Goal: Task Accomplishment & Management: Complete application form

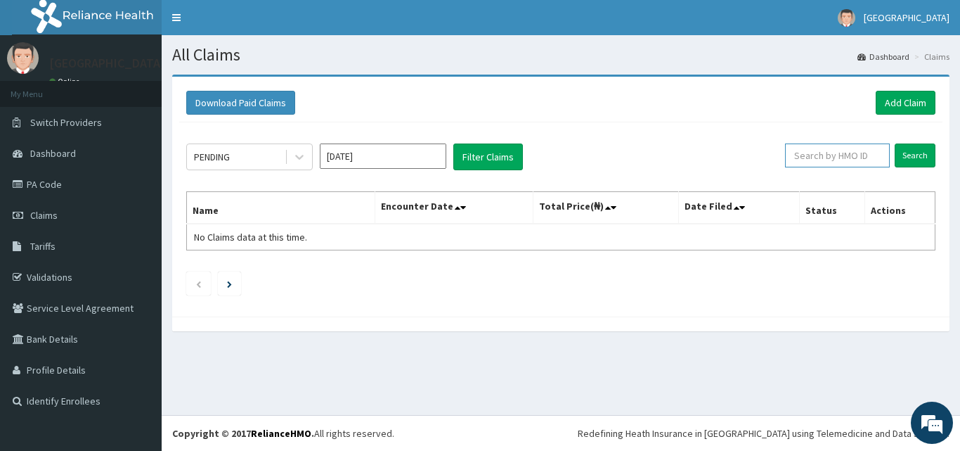
click at [845, 155] on input "text" at bounding box center [837, 155] width 105 height 24
click at [915, 151] on input "Search" at bounding box center [915, 155] width 41 height 24
click at [851, 157] on input "1OD/10084/D" at bounding box center [815, 155] width 94 height 24
click at [908, 147] on input "Search" at bounding box center [915, 155] width 41 height 24
click at [852, 156] on input "10D/10084/D" at bounding box center [815, 155] width 94 height 24
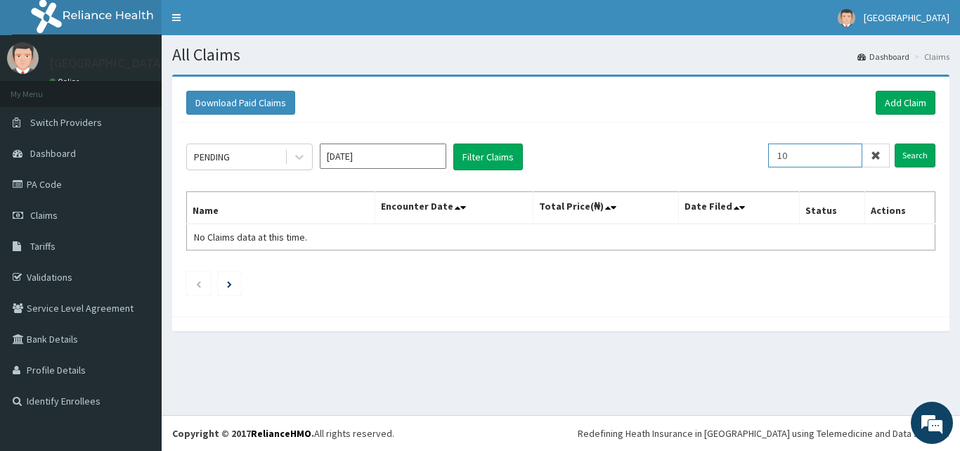
type input "1"
paste input "RIS/10025/B"
type input "RIS/10025/B"
click at [921, 151] on input "Search" at bounding box center [915, 155] width 41 height 24
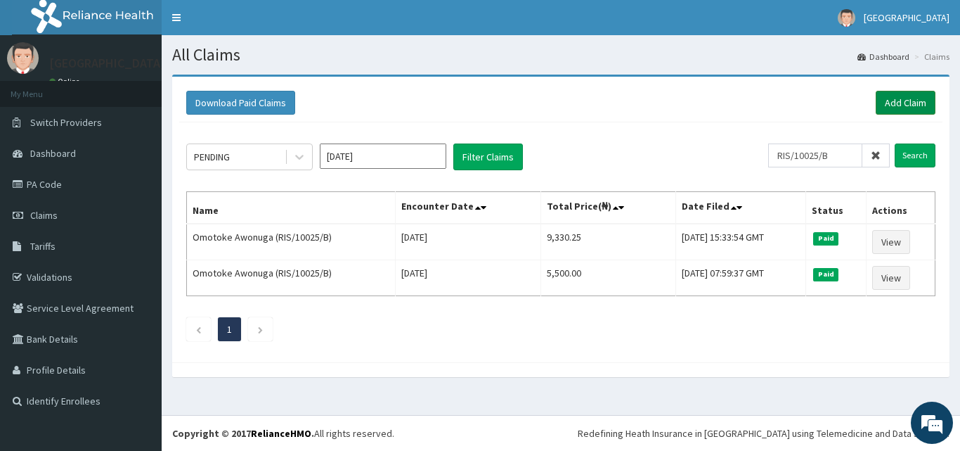
click at [900, 98] on link "Add Claim" at bounding box center [906, 103] width 60 height 24
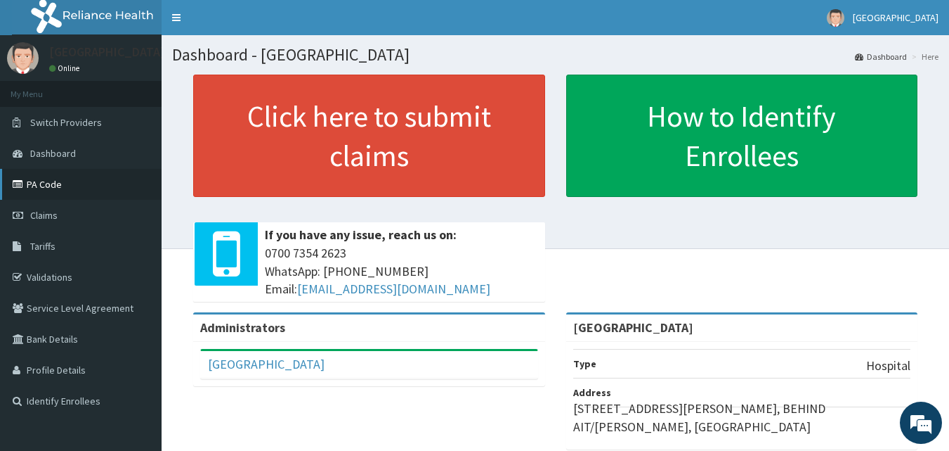
click at [60, 178] on link "PA Code" at bounding box center [81, 184] width 162 height 31
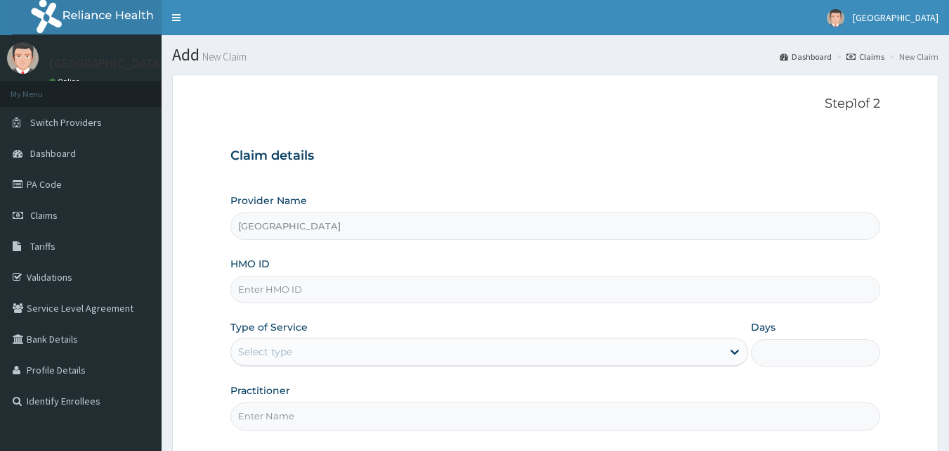
click at [408, 291] on input "HMO ID" at bounding box center [556, 289] width 651 height 27
type input "RIS/10025/B"
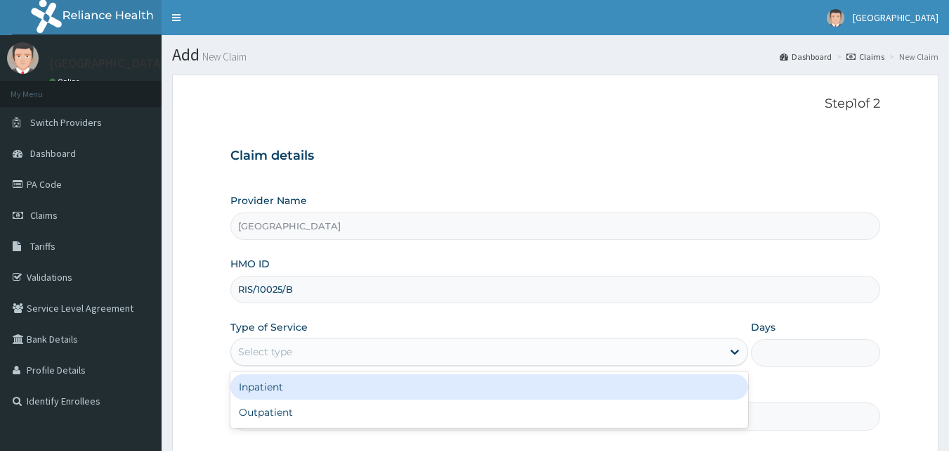
click at [339, 355] on div "Select type" at bounding box center [476, 351] width 491 height 22
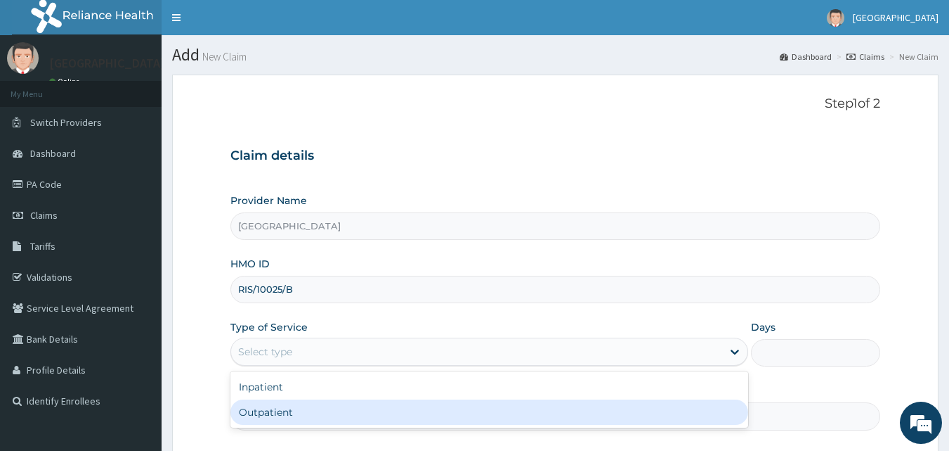
drag, startPoint x: 316, startPoint y: 410, endPoint x: 331, endPoint y: 398, distance: 19.5
click at [316, 409] on div "Outpatient" at bounding box center [490, 411] width 518 height 25
type input "1"
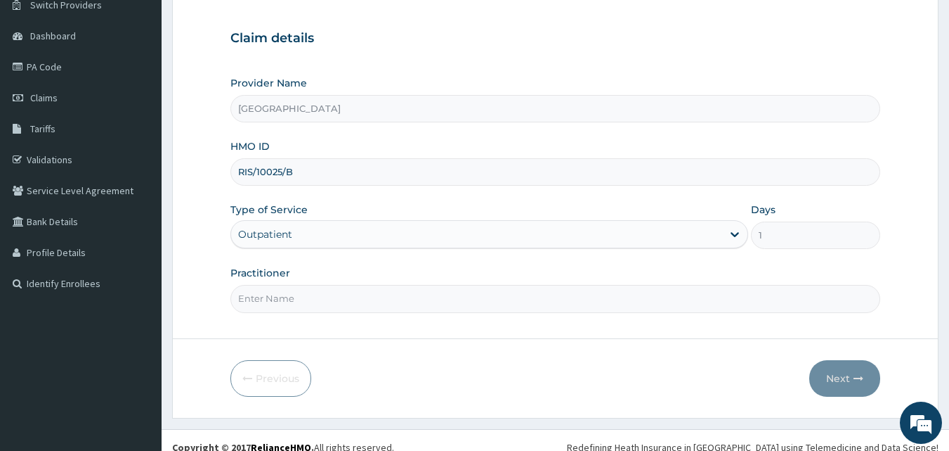
scroll to position [131, 0]
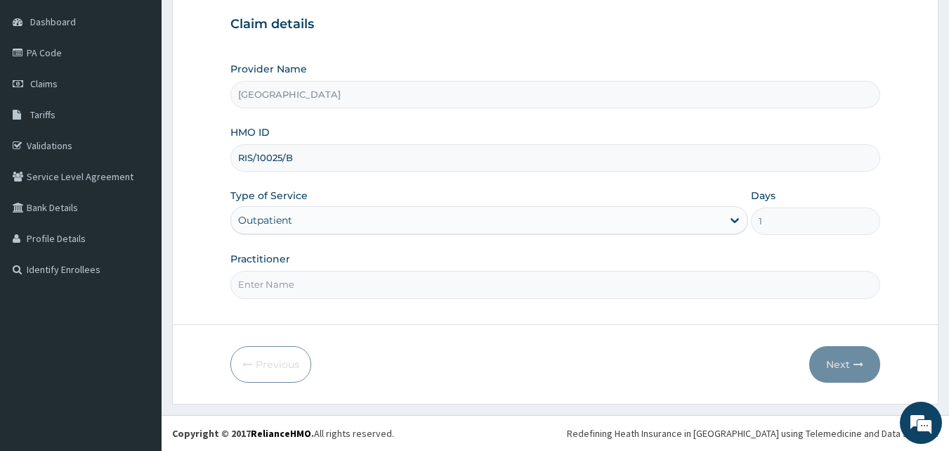
drag, startPoint x: 959, startPoint y: 252, endPoint x: 850, endPoint y: 309, distance: 123.2
click at [949, 350] on html "R EL Toggle navigation Paulate Hospital Paulate Hospital - paulatehospital@yaho…" at bounding box center [474, 160] width 949 height 582
click at [512, 285] on input "Practitioner" at bounding box center [556, 284] width 651 height 27
type input "Dr Sam"
click at [855, 366] on icon "button" at bounding box center [859, 364] width 10 height 10
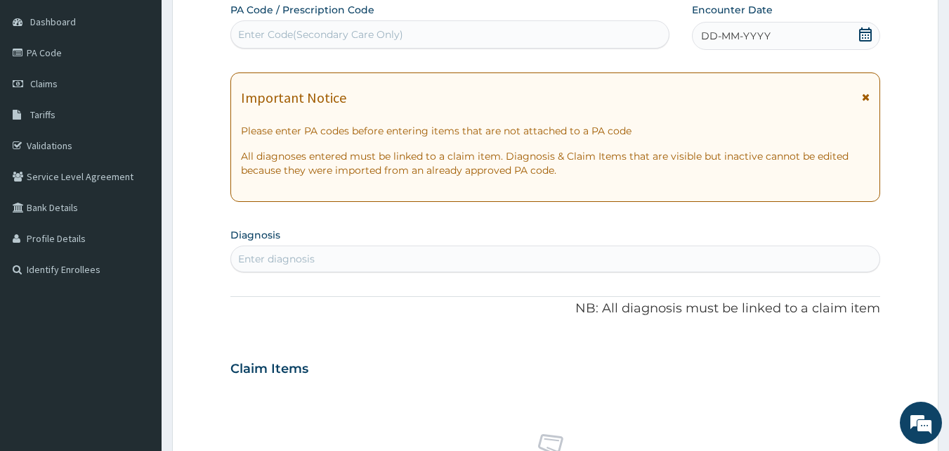
scroll to position [0, 0]
click at [474, 31] on div "Enter Code(Secondary Care Only)" at bounding box center [450, 34] width 439 height 22
paste input "PA/F16DE8"
type input "PA/F16DE8"
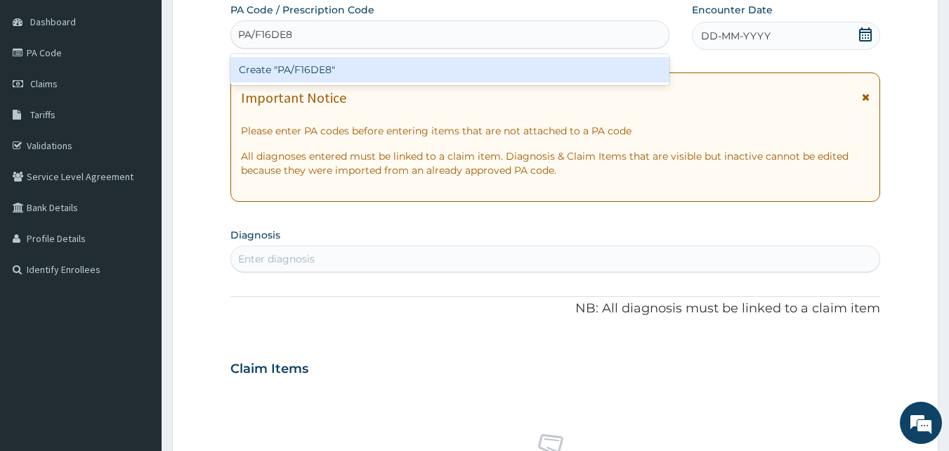
click at [484, 62] on div "Create "PA/F16DE8"" at bounding box center [451, 69] width 440 height 25
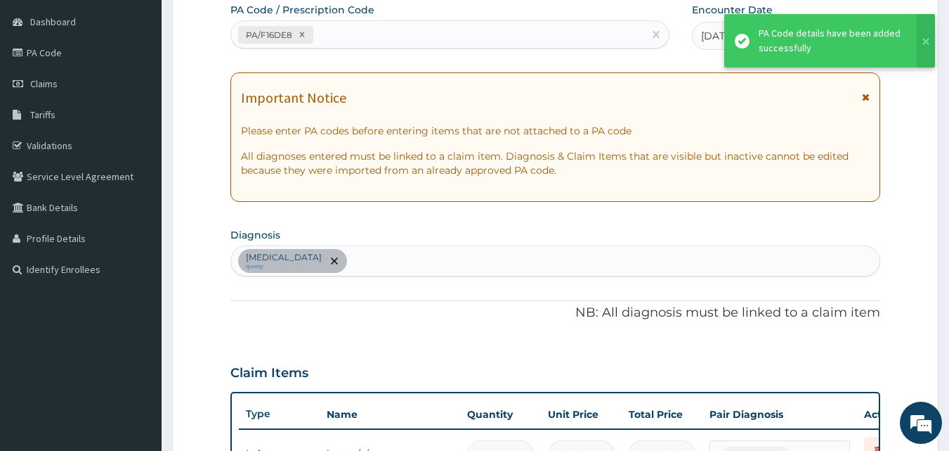
scroll to position [148, 0]
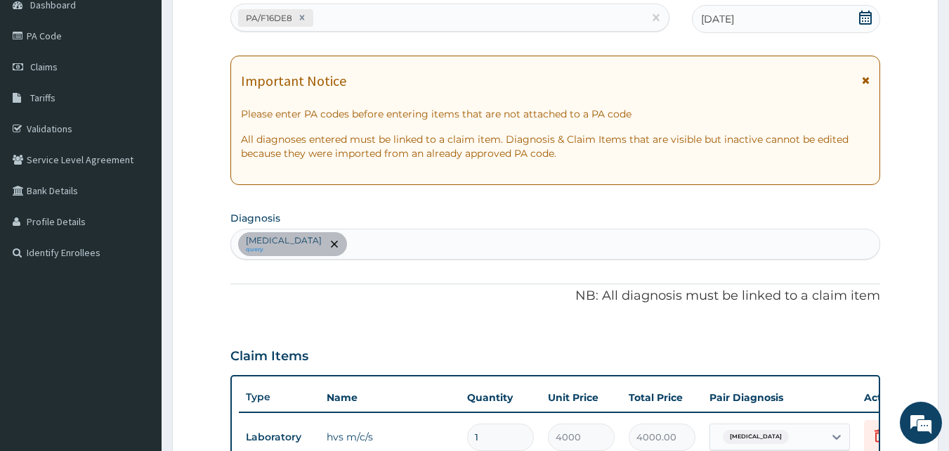
click at [424, 242] on div "Acute vaginitis query" at bounding box center [555, 244] width 649 height 30
type input "MALARIA"
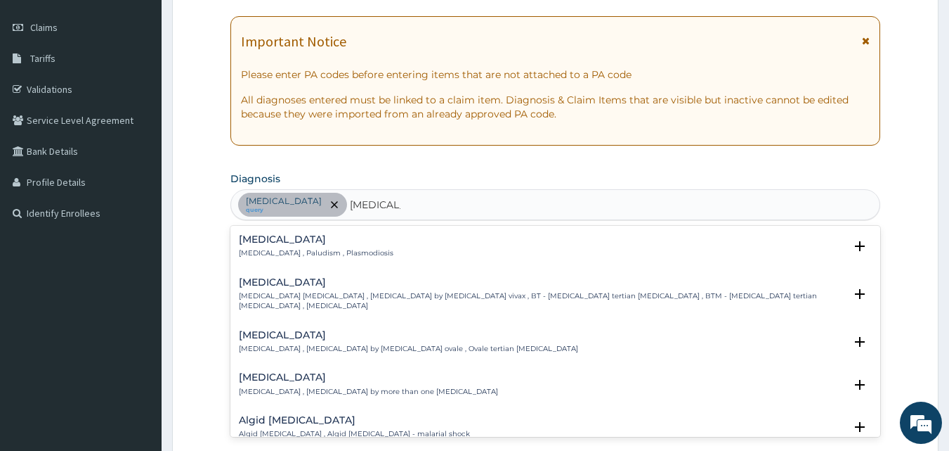
scroll to position [200, 0]
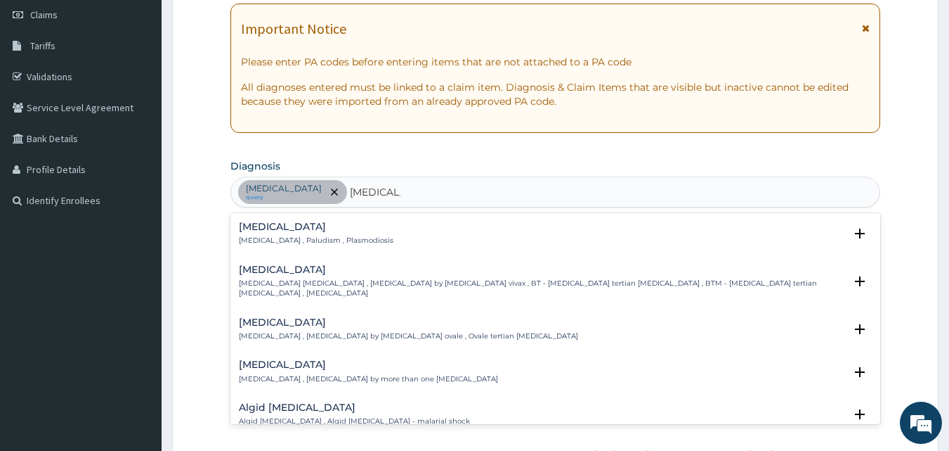
click at [304, 239] on p "Malaria , Paludism , Plasmodiosis" at bounding box center [316, 240] width 155 height 10
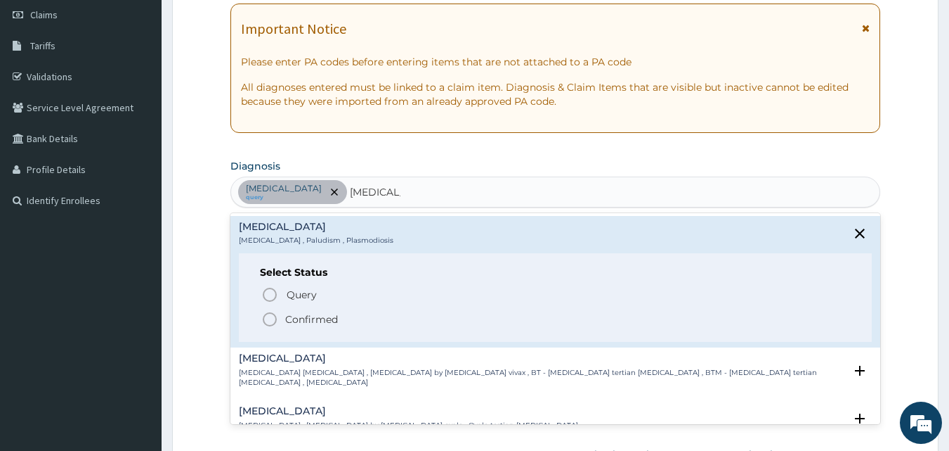
click at [274, 312] on icon "status option filled" at bounding box center [269, 319] width 17 height 17
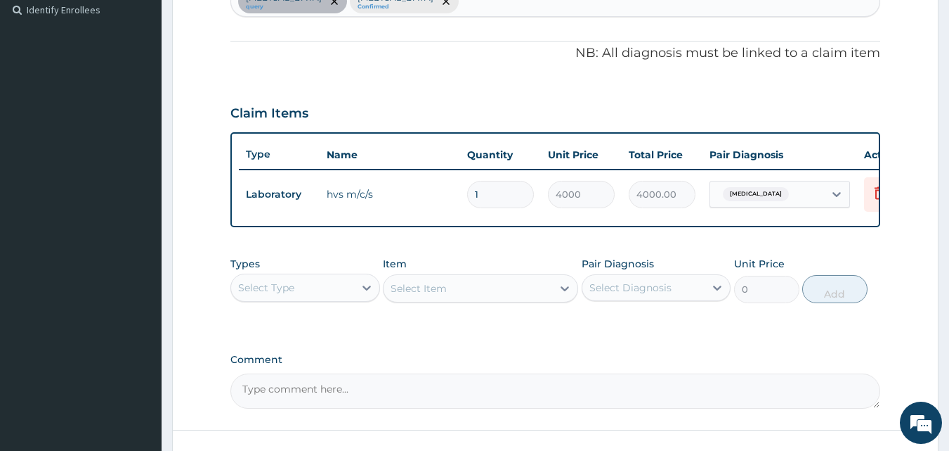
scroll to position [392, 0]
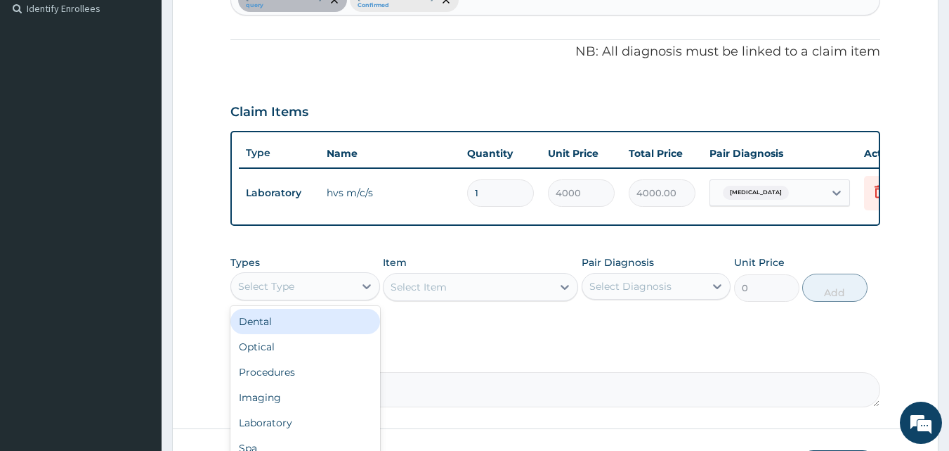
click at [293, 293] on div "Select Type" at bounding box center [266, 286] width 56 height 14
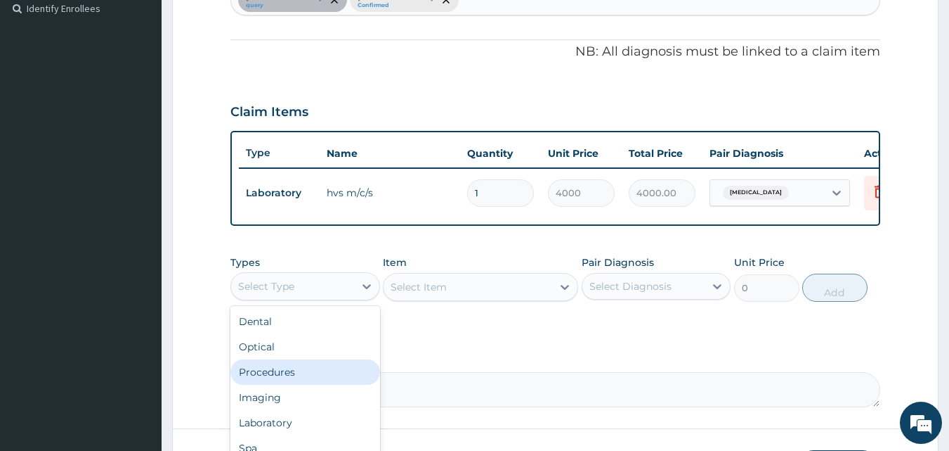
drag, startPoint x: 277, startPoint y: 383, endPoint x: 296, endPoint y: 368, distance: 24.5
click at [278, 382] on div "Procedures" at bounding box center [306, 371] width 150 height 25
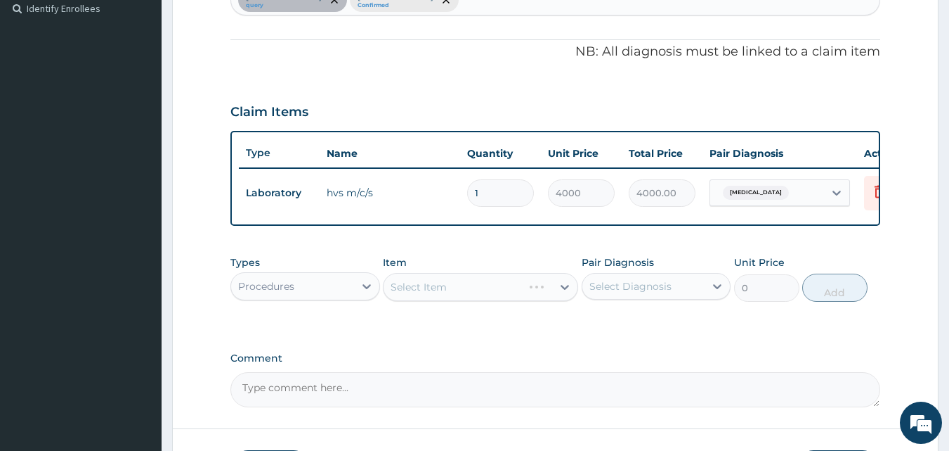
click at [427, 301] on div "Select Item" at bounding box center [480, 287] width 195 height 28
click at [622, 293] on div "Select Diagnosis" at bounding box center [631, 286] width 82 height 14
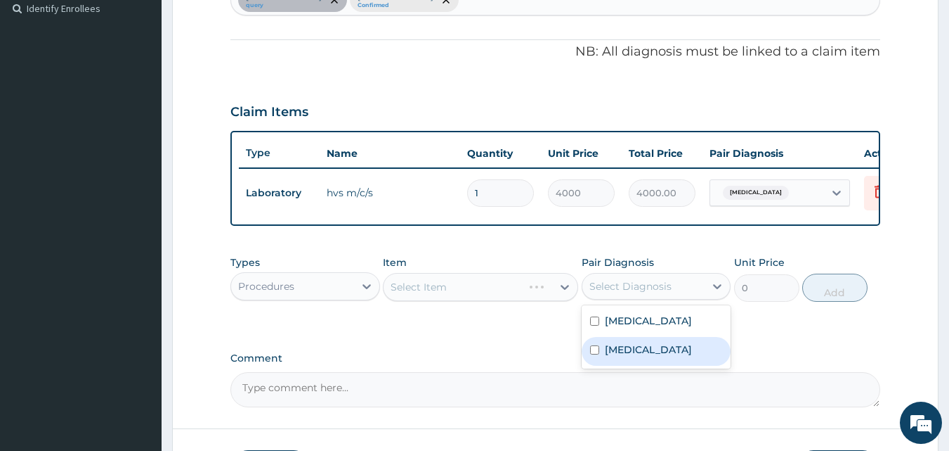
click at [608, 356] on label "Malaria" at bounding box center [648, 349] width 87 height 14
checkbox input "true"
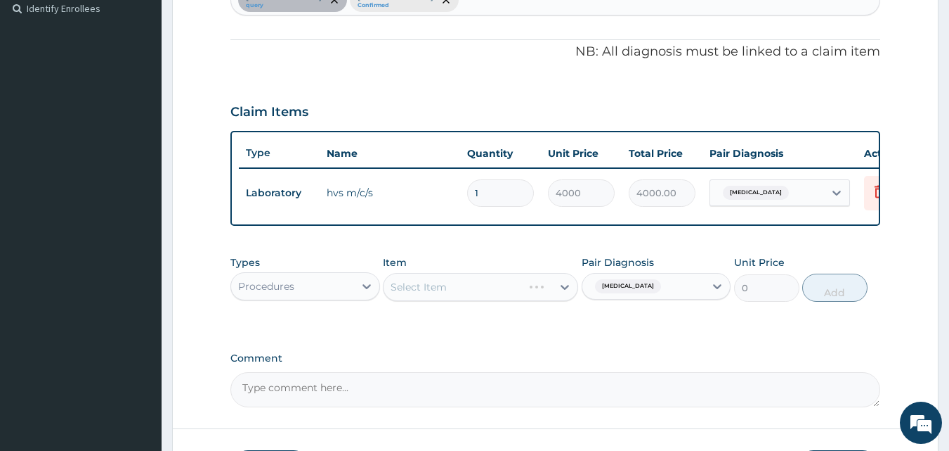
click at [458, 288] on div "Select Item" at bounding box center [480, 287] width 195 height 28
click at [465, 298] on div "Select Item" at bounding box center [468, 287] width 169 height 22
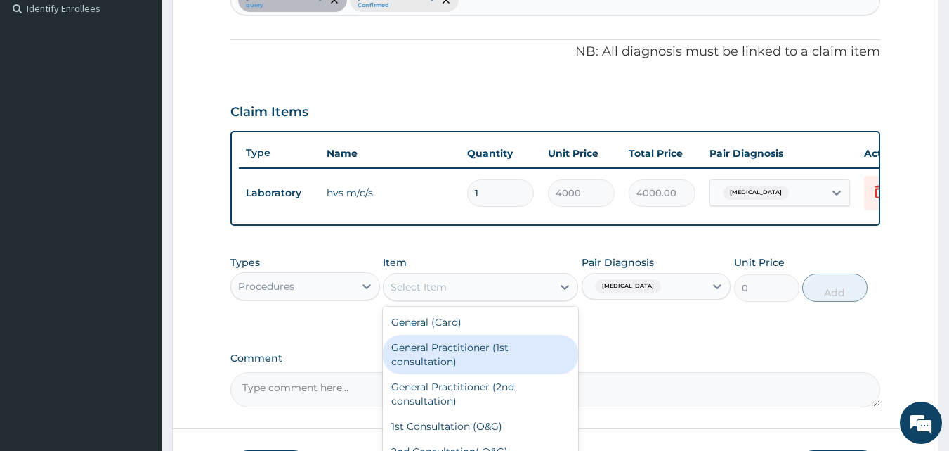
click at [459, 365] on div "General Practitioner (1st consultation)" at bounding box center [480, 354] width 195 height 39
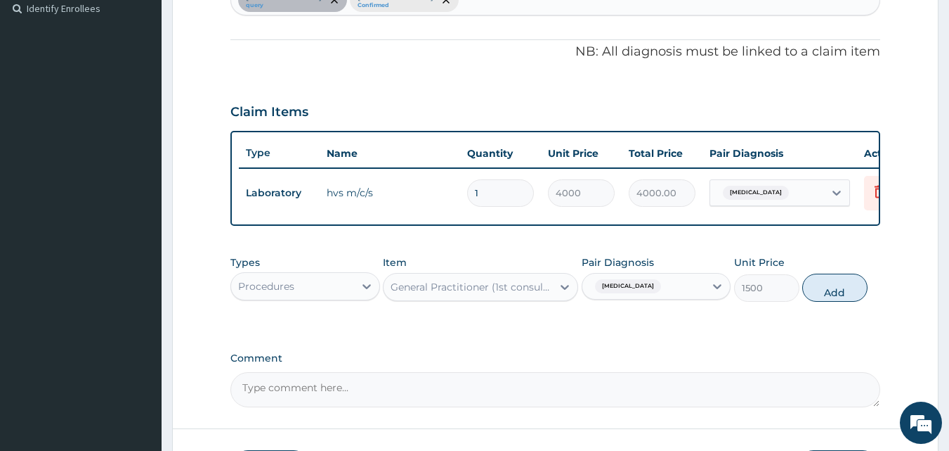
click at [833, 299] on button "Add" at bounding box center [835, 287] width 65 height 28
type input "0"
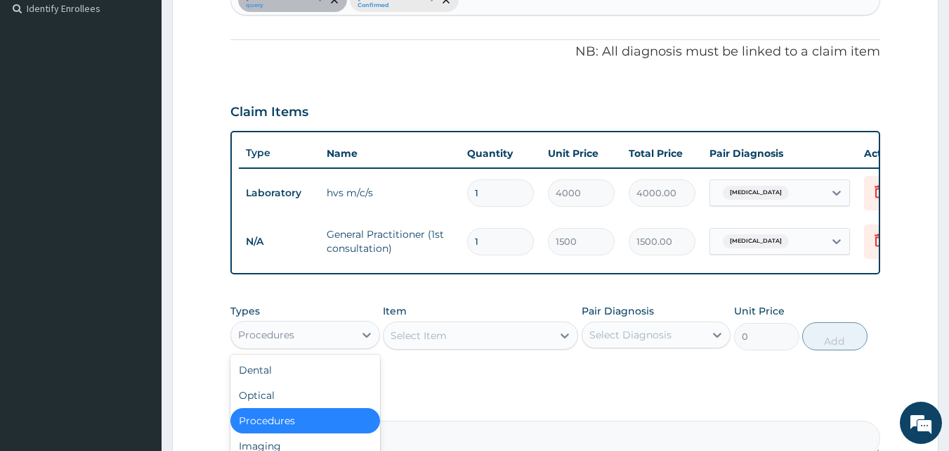
click at [326, 343] on div "Procedures" at bounding box center [292, 334] width 123 height 22
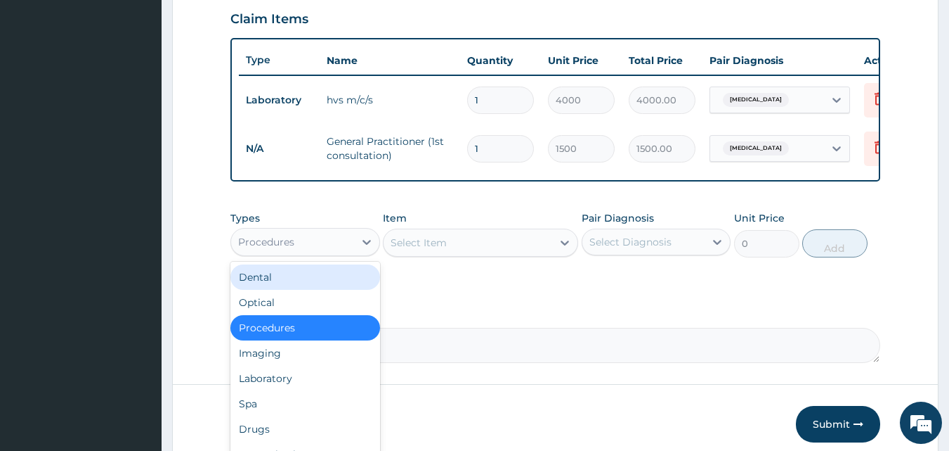
scroll to position [492, 0]
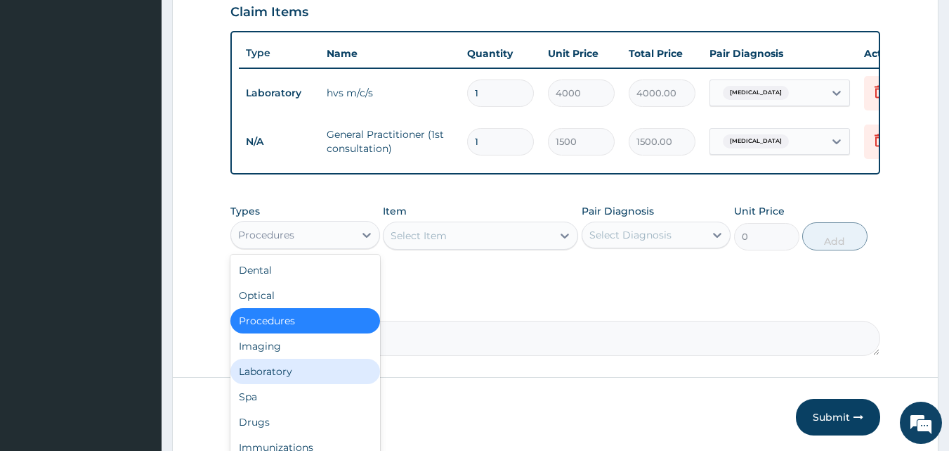
drag, startPoint x: 285, startPoint y: 380, endPoint x: 457, endPoint y: 279, distance: 198.8
click at [286, 379] on div "Laboratory" at bounding box center [306, 370] width 150 height 25
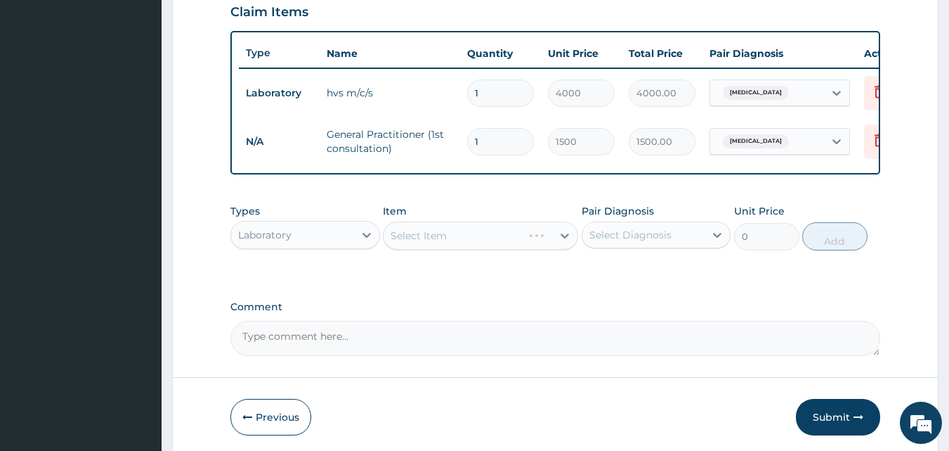
click at [477, 236] on div "Select Item" at bounding box center [480, 235] width 195 height 28
click at [474, 245] on div "Select Item" at bounding box center [480, 235] width 195 height 28
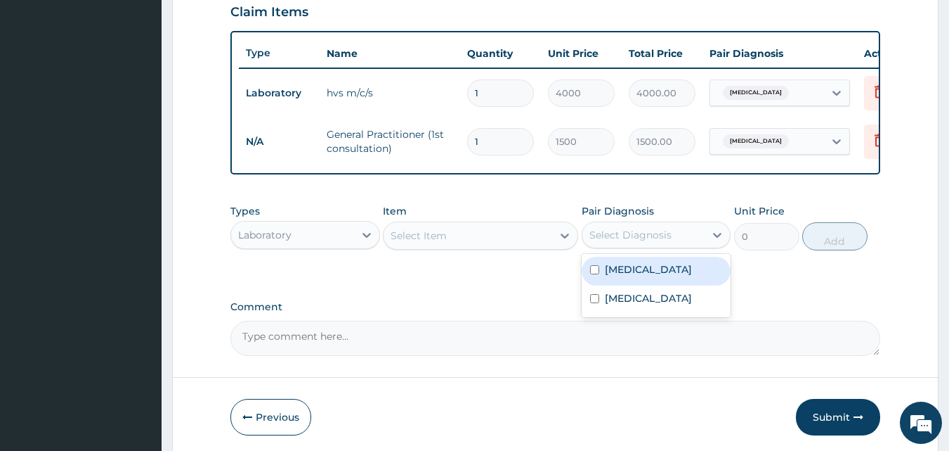
click at [602, 240] on div "Select Diagnosis" at bounding box center [631, 235] width 82 height 14
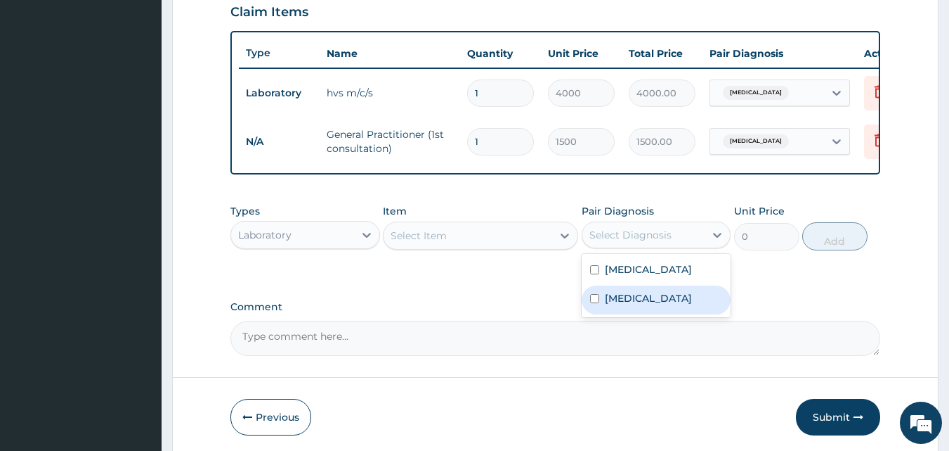
click at [603, 314] on div "Malaria" at bounding box center [657, 299] width 150 height 29
checkbox input "true"
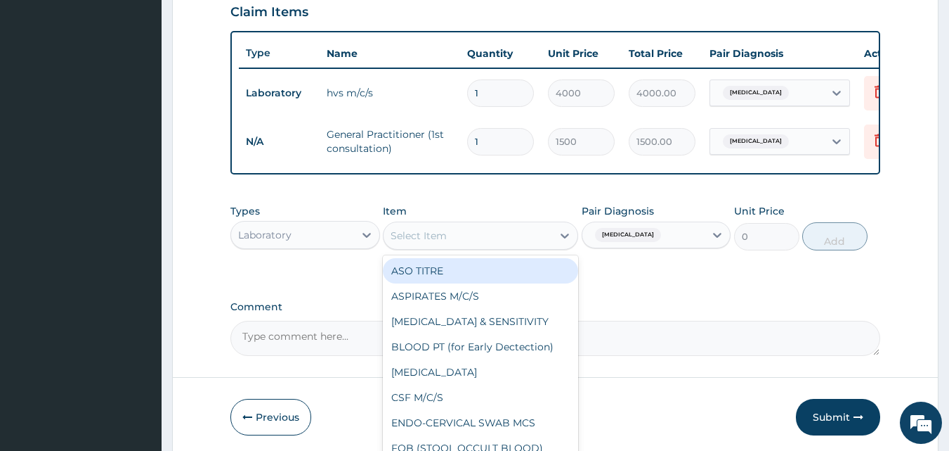
click at [428, 242] on div "Select Item" at bounding box center [419, 235] width 56 height 14
type input "M"
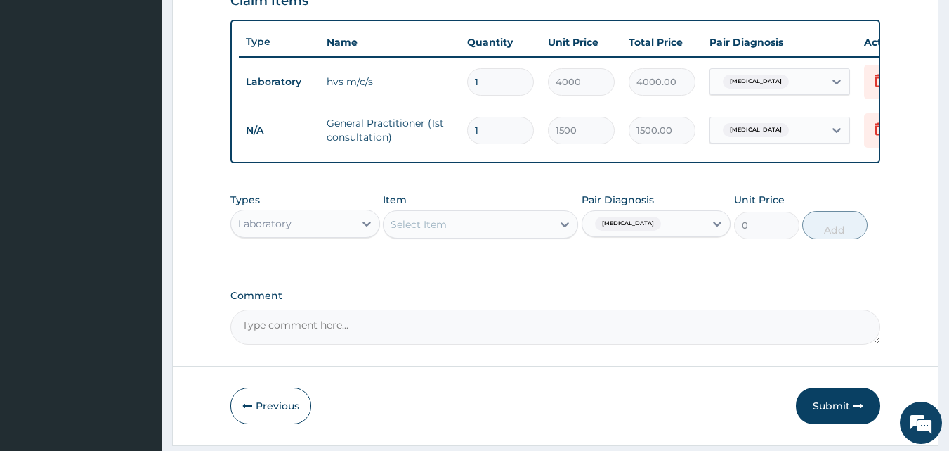
scroll to position [500, 0]
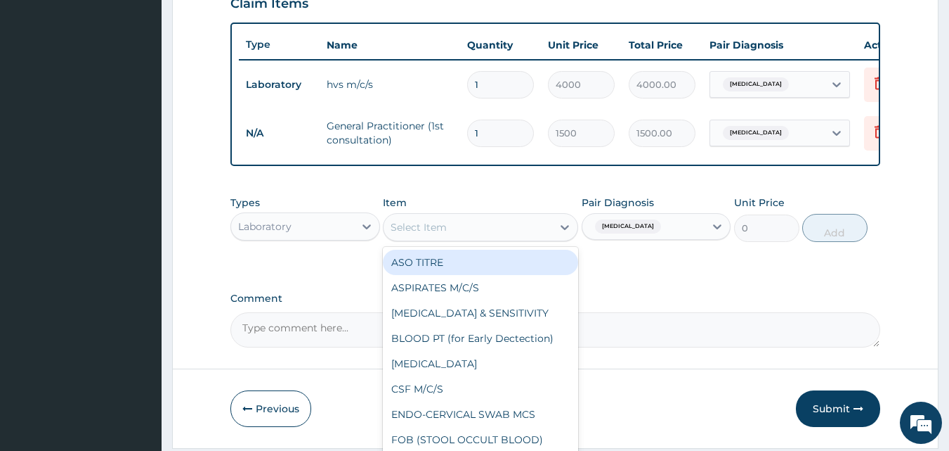
click at [431, 234] on div "Select Item" at bounding box center [419, 227] width 56 height 14
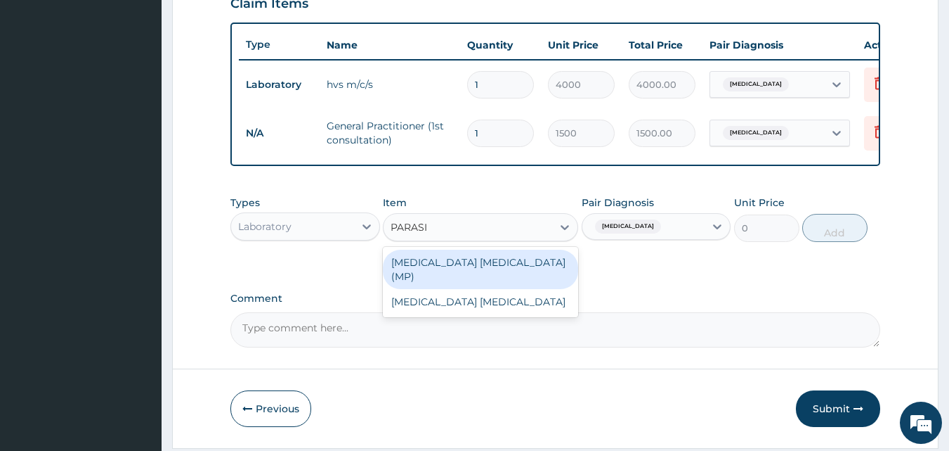
type input "PARASIT"
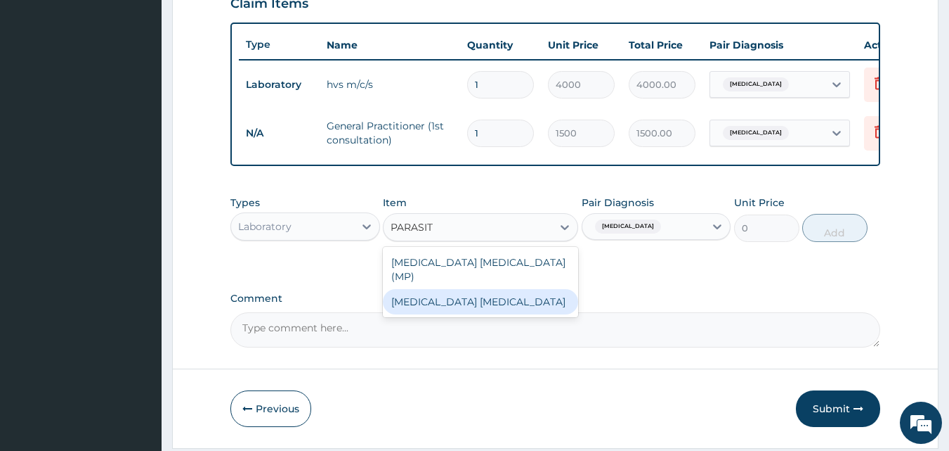
click at [502, 304] on div "Malaria Parasite" at bounding box center [480, 301] width 195 height 25
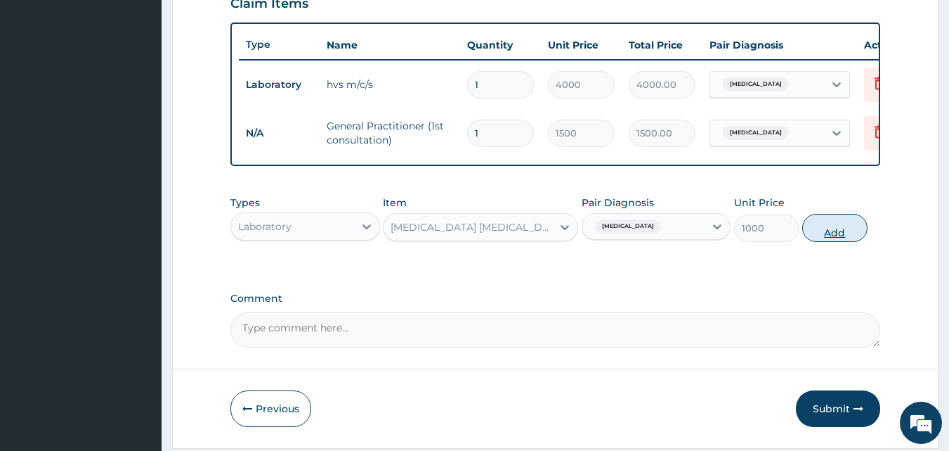
click at [832, 242] on button "Add" at bounding box center [835, 228] width 65 height 28
type input "0"
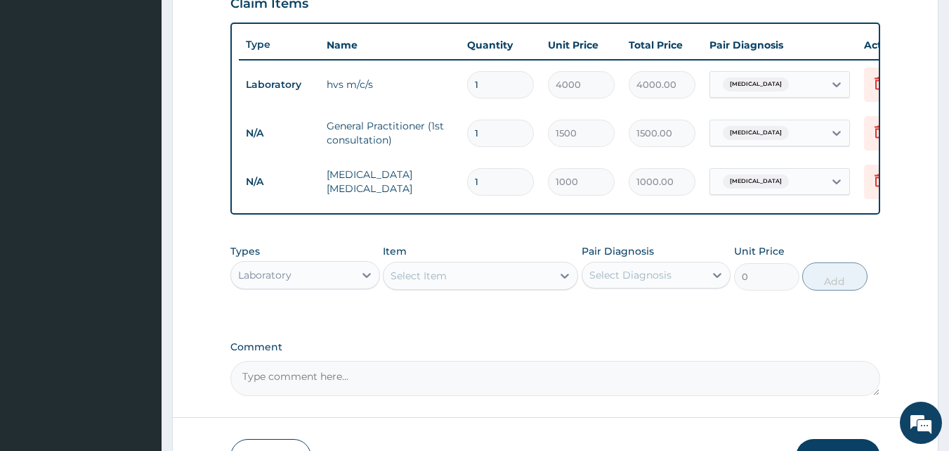
click at [316, 282] on div "Laboratory" at bounding box center [292, 275] width 123 height 22
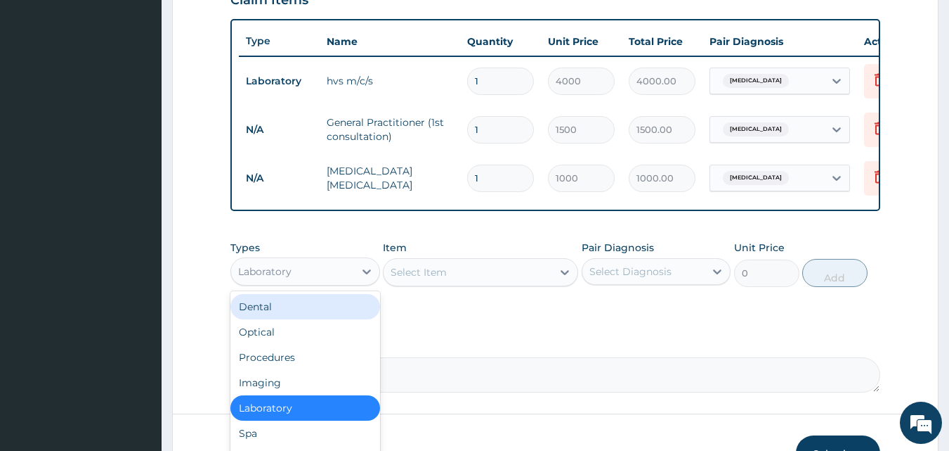
scroll to position [604, 0]
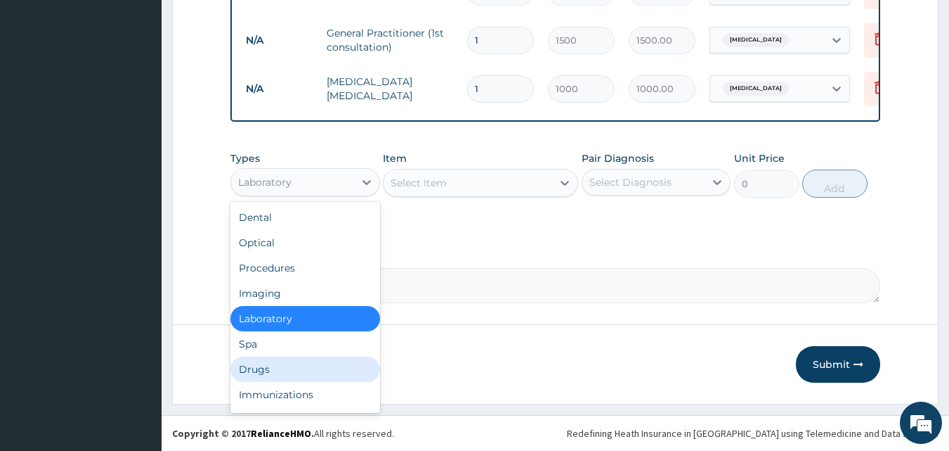
click at [258, 370] on div "Drugs" at bounding box center [306, 368] width 150 height 25
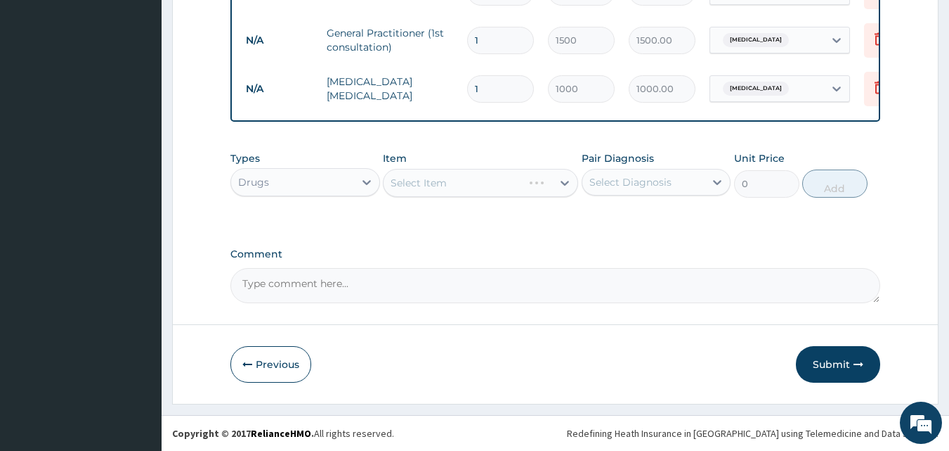
click at [446, 181] on div "Select Item" at bounding box center [480, 183] width 195 height 28
click at [434, 183] on div "Select Item" at bounding box center [419, 183] width 56 height 14
click at [440, 185] on div "Select Item" at bounding box center [419, 183] width 56 height 14
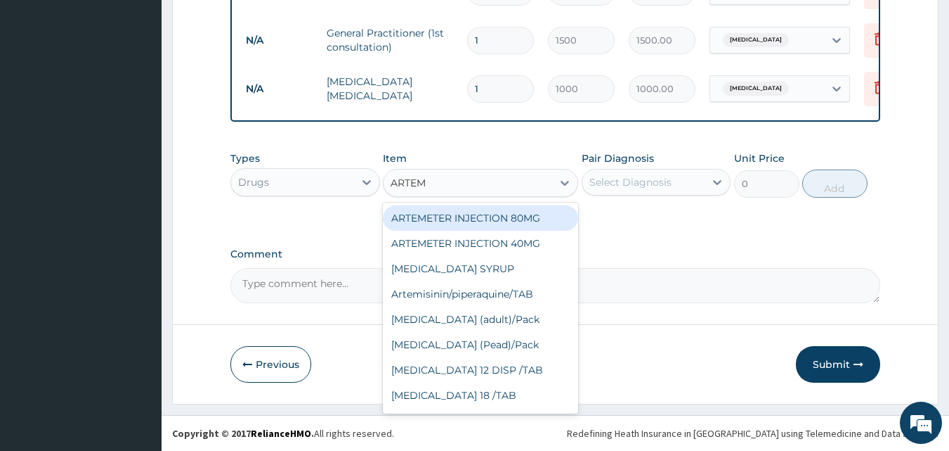
type input "ARTEME"
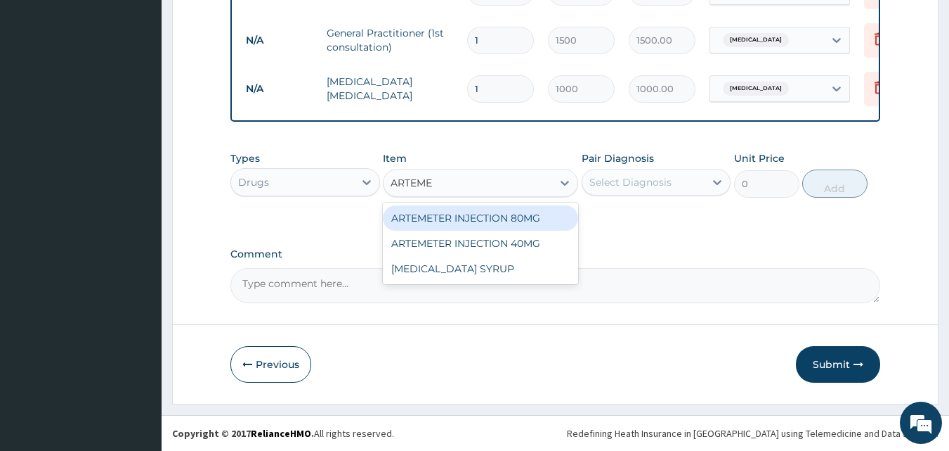
click at [472, 222] on div "ARTEMETER INJECTION 80MG" at bounding box center [480, 217] width 195 height 25
type input "210"
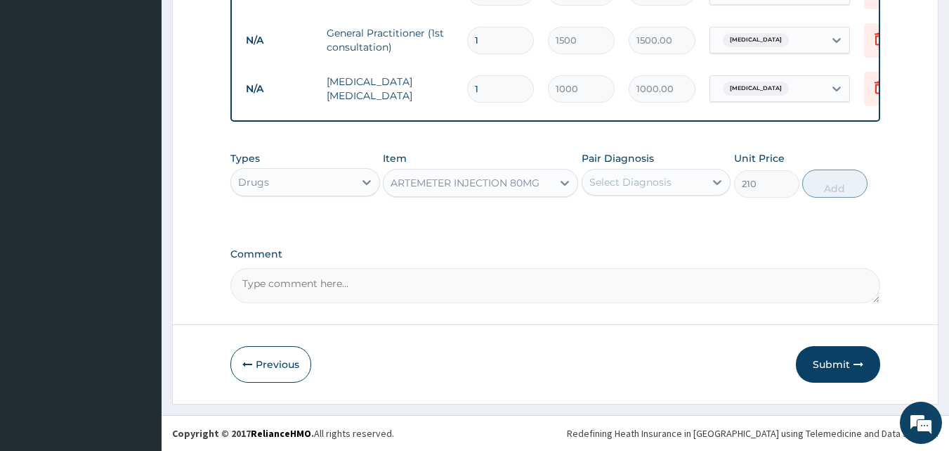
click at [613, 176] on div "Select Diagnosis" at bounding box center [631, 182] width 82 height 14
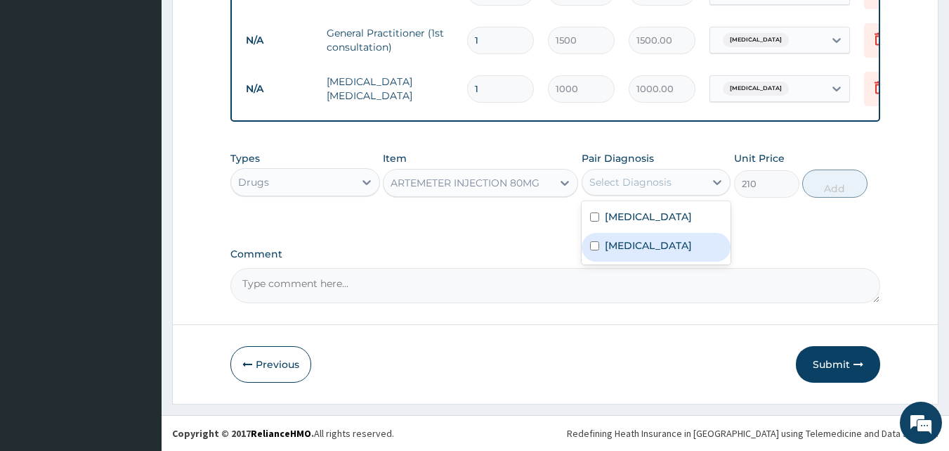
click at [603, 247] on div "Malaria" at bounding box center [657, 247] width 150 height 29
checkbox input "true"
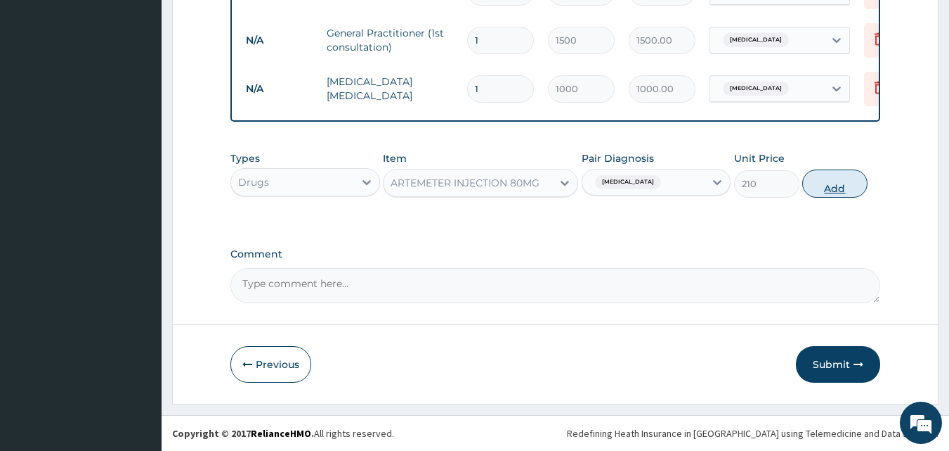
click at [830, 185] on button "Add" at bounding box center [835, 183] width 65 height 28
type input "0"
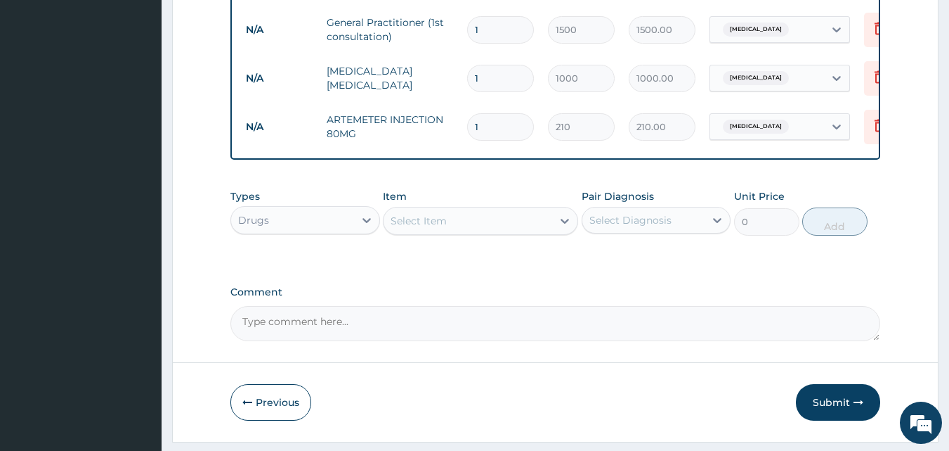
click at [501, 128] on input "1" at bounding box center [500, 126] width 67 height 27
type input "0.00"
type input "2"
type input "420.00"
type input "2"
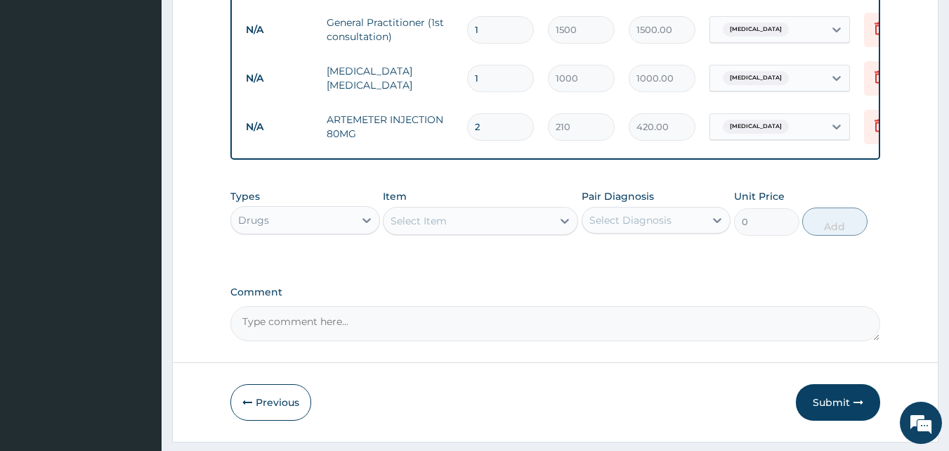
click at [441, 228] on div "Select Item" at bounding box center [419, 221] width 56 height 14
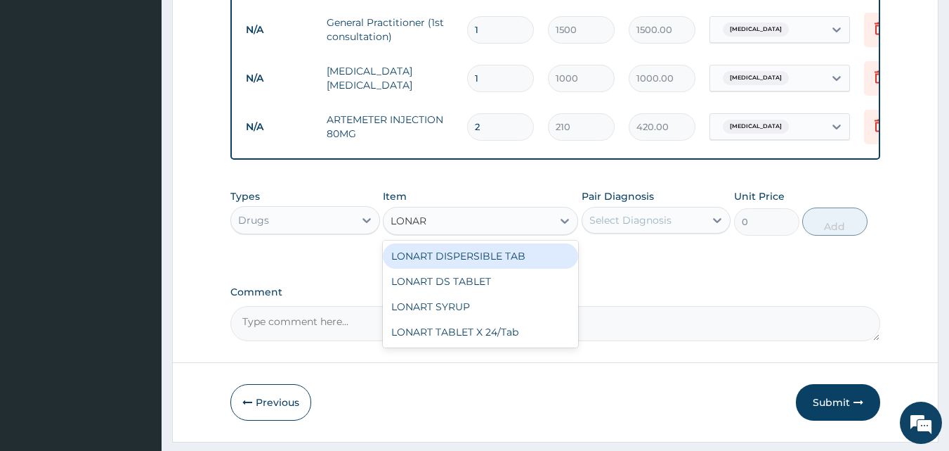
type input "LONART"
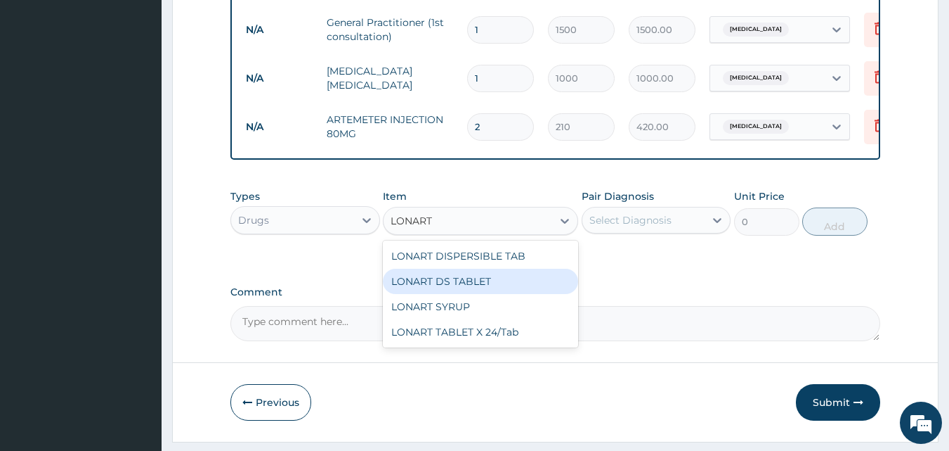
click at [436, 294] on div "LONART DS TABLET" at bounding box center [480, 280] width 195 height 25
type input "105"
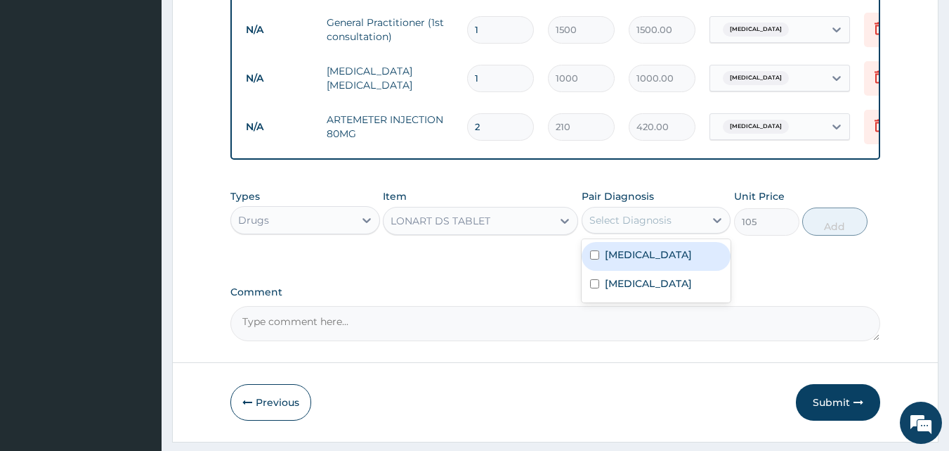
click at [650, 227] on div "Select Diagnosis" at bounding box center [631, 220] width 82 height 14
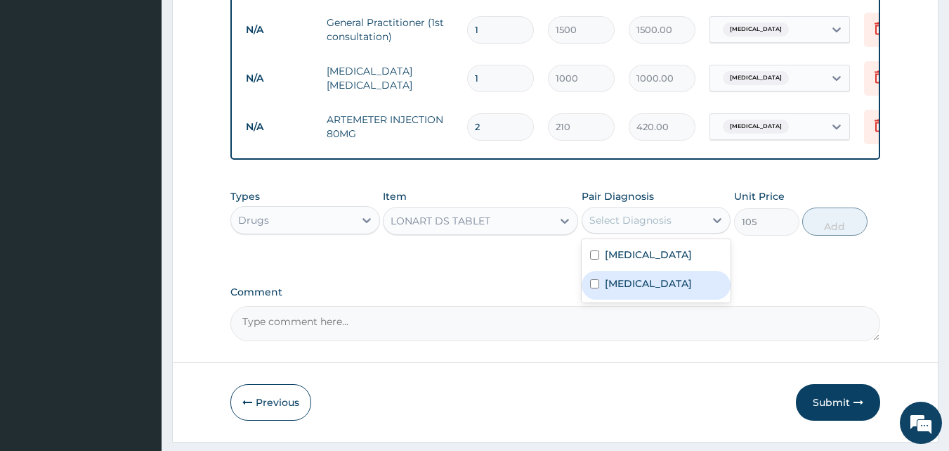
click at [599, 292] on div "Malaria" at bounding box center [657, 285] width 150 height 29
checkbox input "true"
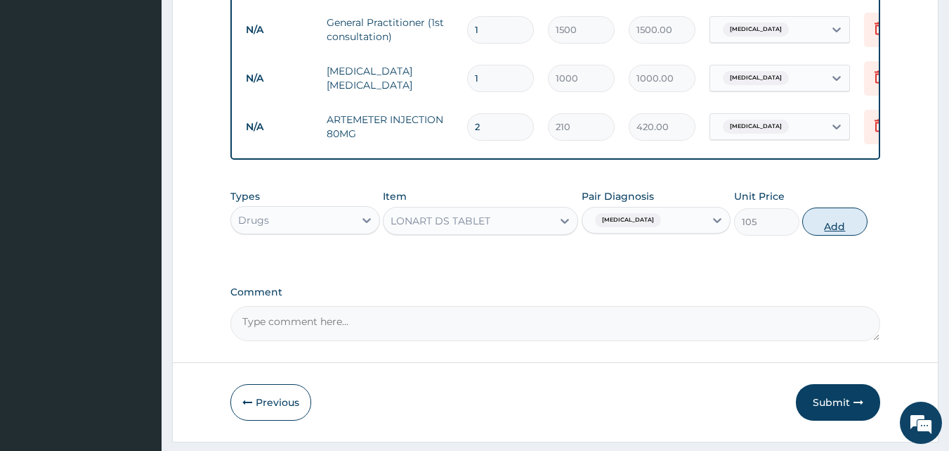
click at [832, 233] on button "Add" at bounding box center [835, 221] width 65 height 28
type input "0"
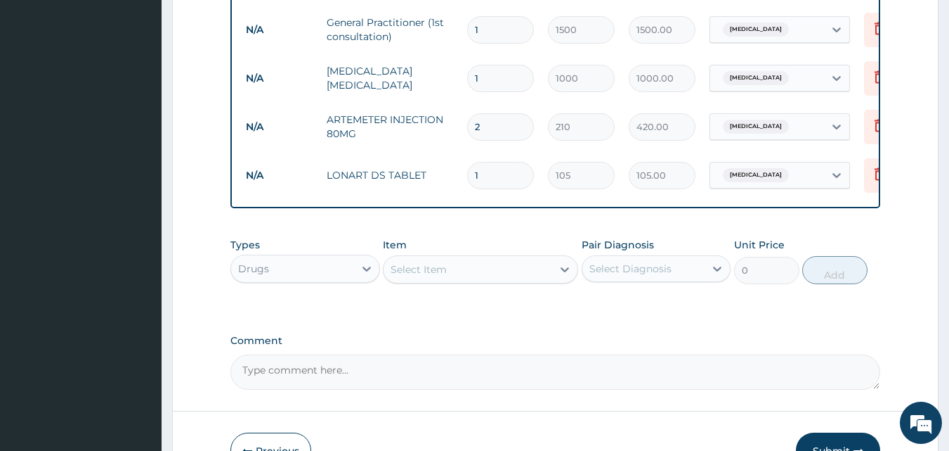
click at [510, 181] on input "1" at bounding box center [500, 175] width 67 height 27
type input "0.00"
type input "6"
type input "630.00"
type input "6"
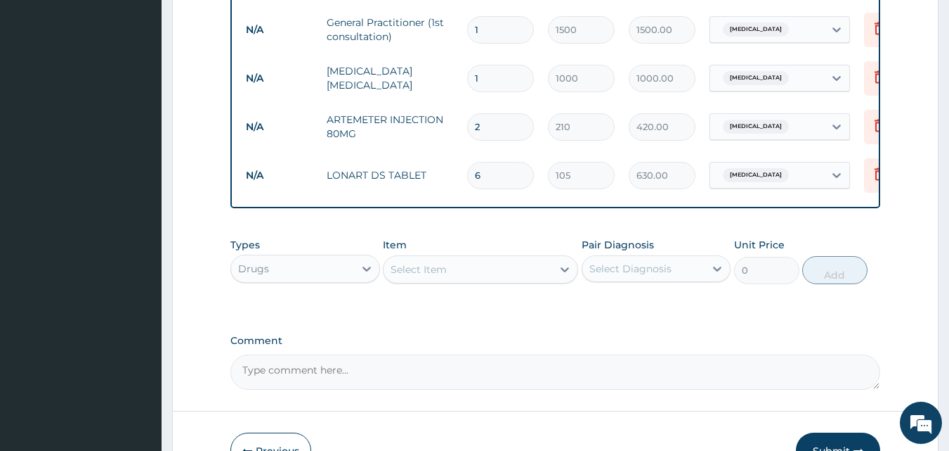
click at [432, 276] on div "Select Item" at bounding box center [419, 269] width 56 height 14
type input "PARACETAM"
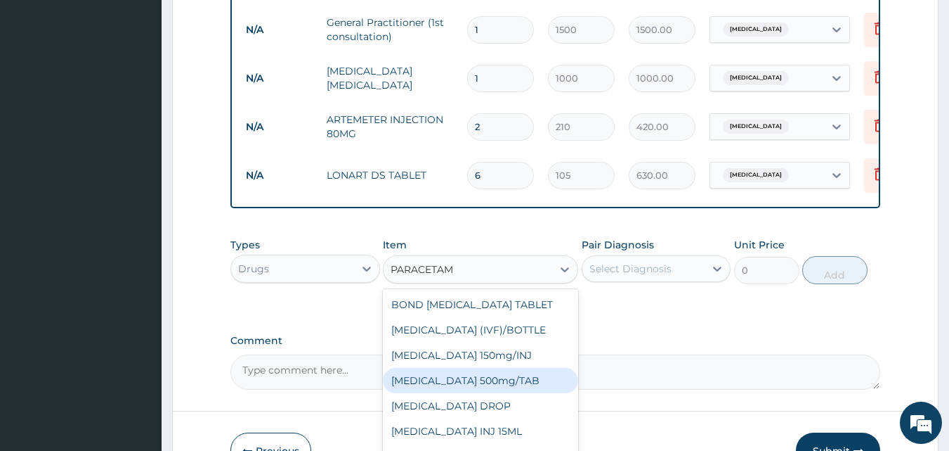
click at [503, 393] on div "PARACETAMOL 500mg/TAB" at bounding box center [480, 380] width 195 height 25
type input "5.25"
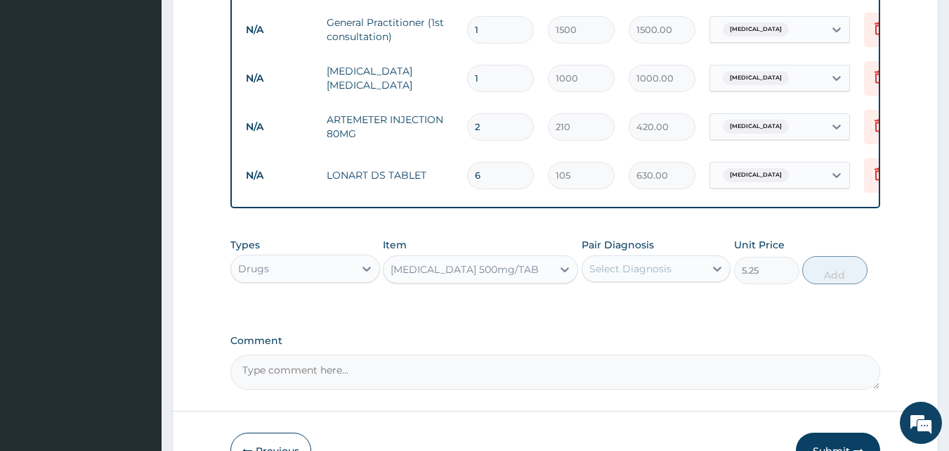
click at [614, 276] on div "Select Diagnosis" at bounding box center [631, 268] width 82 height 14
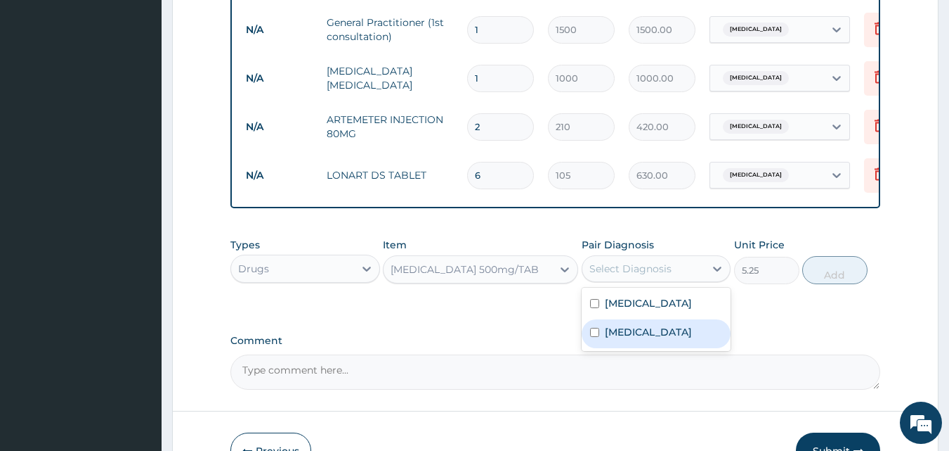
click at [610, 339] on label "Malaria" at bounding box center [648, 332] width 87 height 14
checkbox input "true"
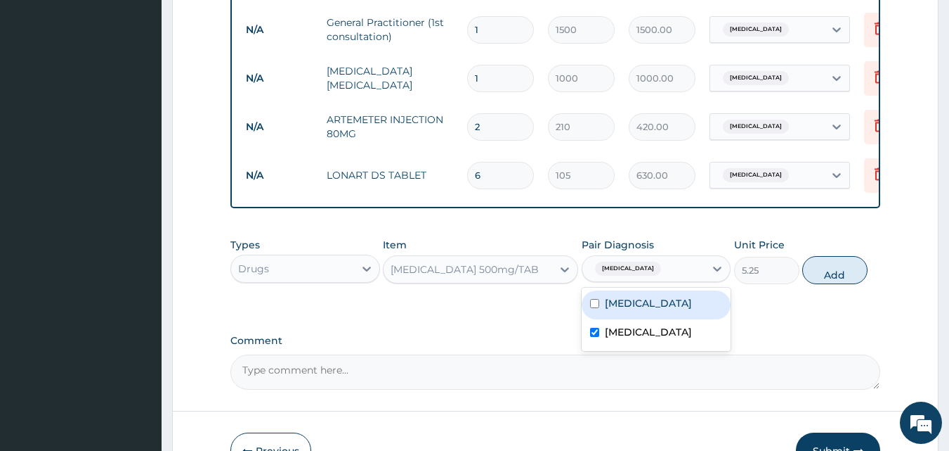
click at [609, 319] on div "Acute vaginitis" at bounding box center [657, 304] width 150 height 29
checkbox input "true"
click at [836, 284] on button "Add" at bounding box center [835, 270] width 65 height 28
type input "0"
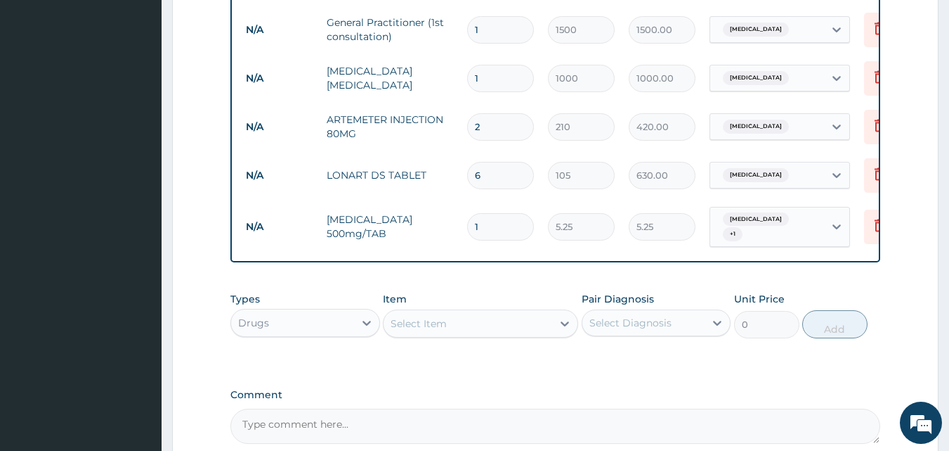
type input "18"
type input "94.50"
type input "18"
click at [418, 330] on div "Select Item" at bounding box center [419, 323] width 56 height 14
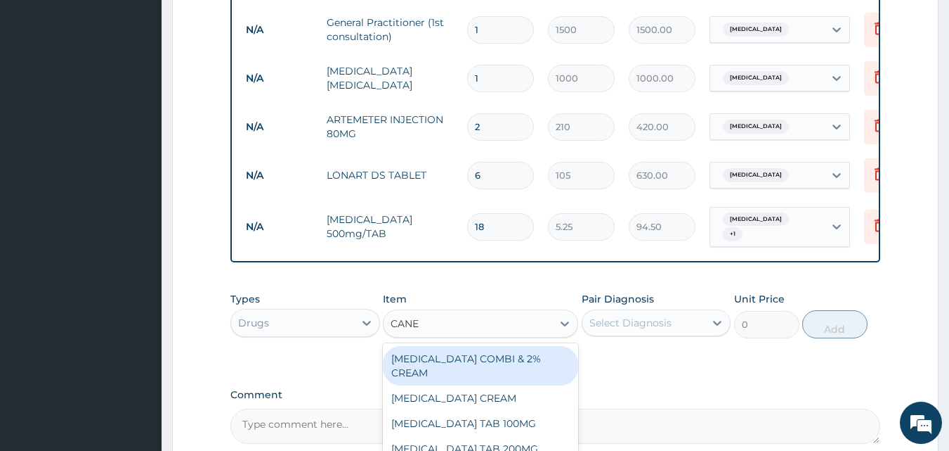
type input "CANES"
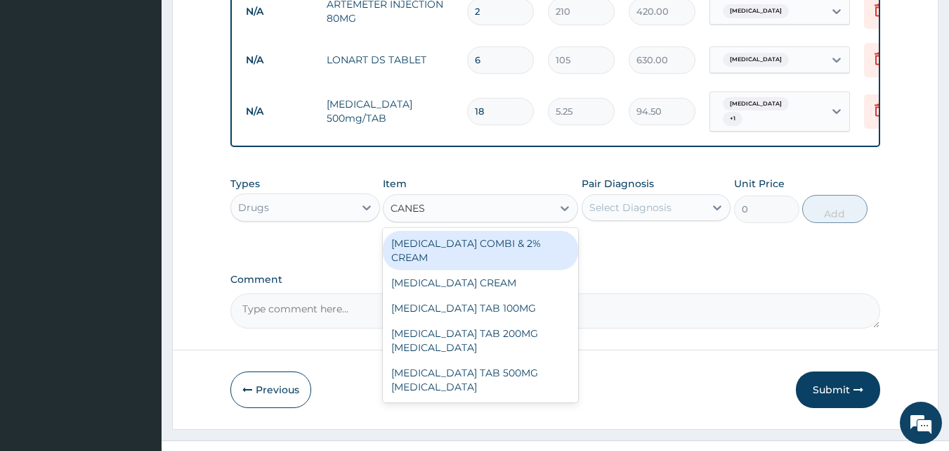
scroll to position [720, 0]
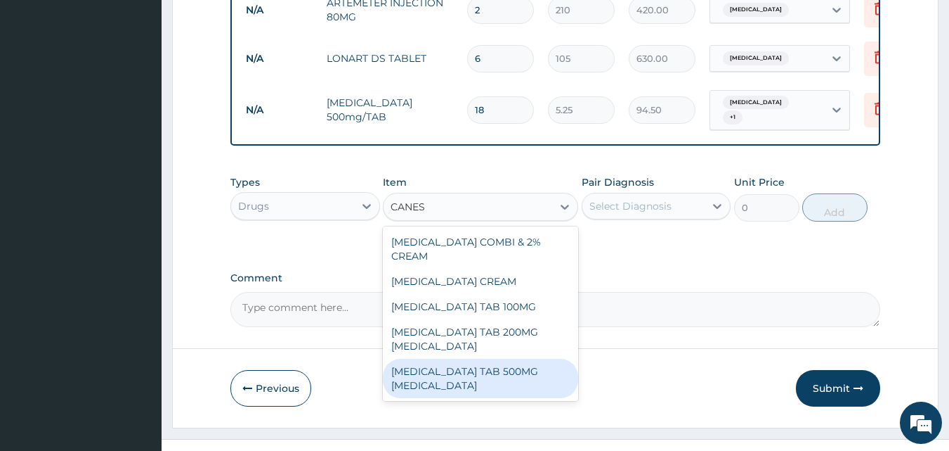
click at [504, 358] on div "CANESTEN TAB 500MG PESSARY" at bounding box center [480, 377] width 195 height 39
type input "1312.5"
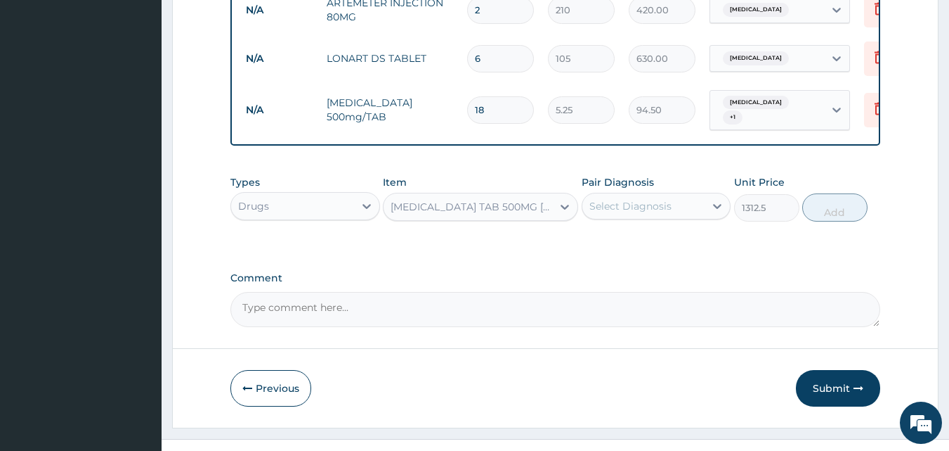
click at [545, 214] on div "CANESTEN TAB 500MG PESSARY" at bounding box center [472, 207] width 163 height 14
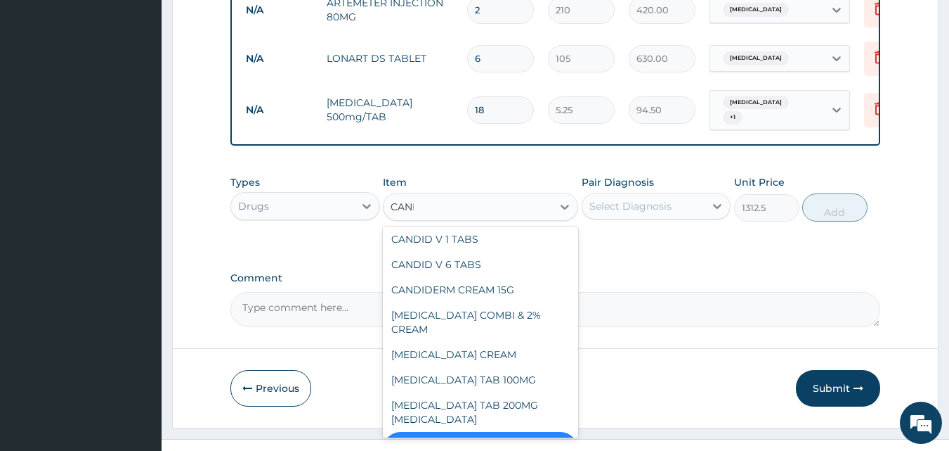
scroll to position [0, 0]
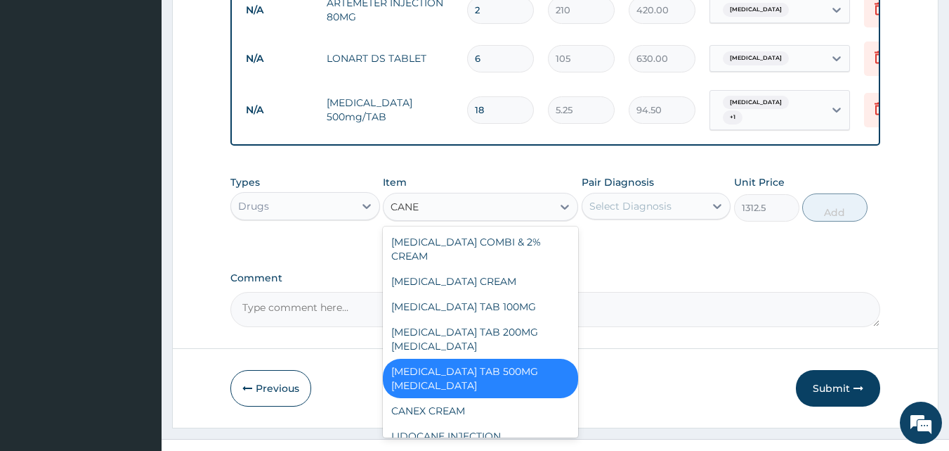
type input "CANES"
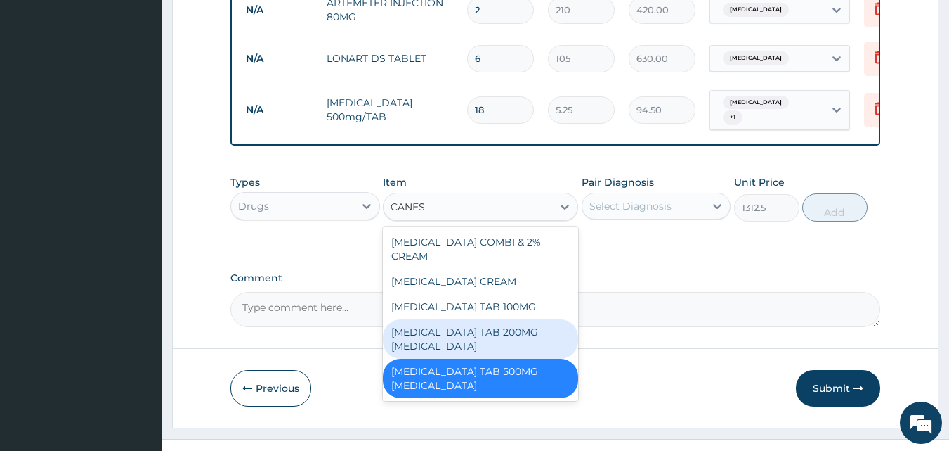
click at [507, 321] on div "CANESTEN TAB 200MG PESSARY" at bounding box center [480, 338] width 195 height 39
type input "1050"
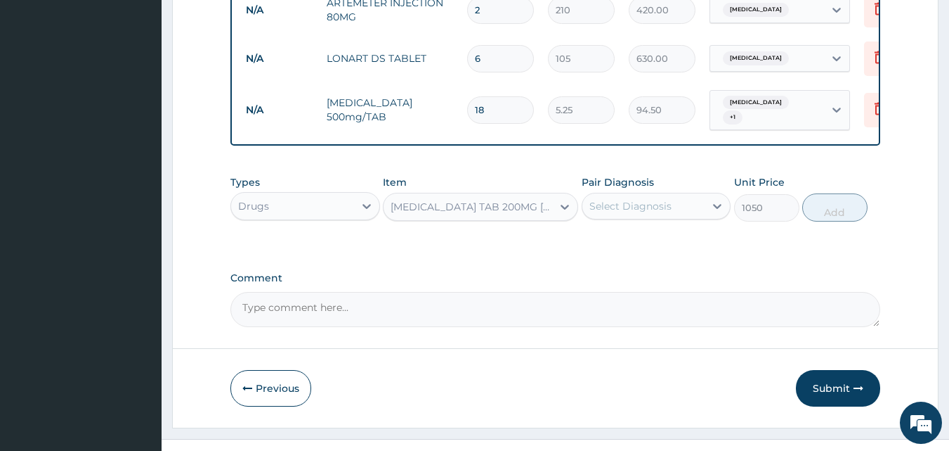
click at [488, 214] on div "CANESTEN TAB 200MG PESSARY" at bounding box center [472, 207] width 163 height 14
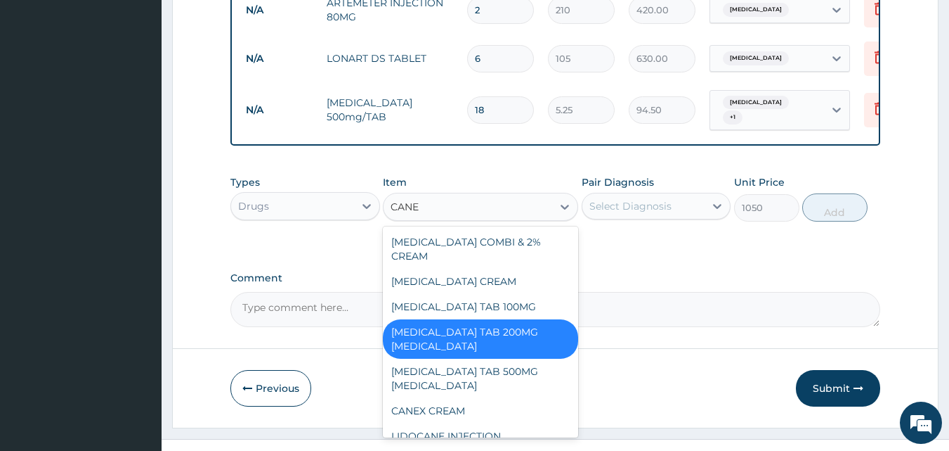
type input "CANES"
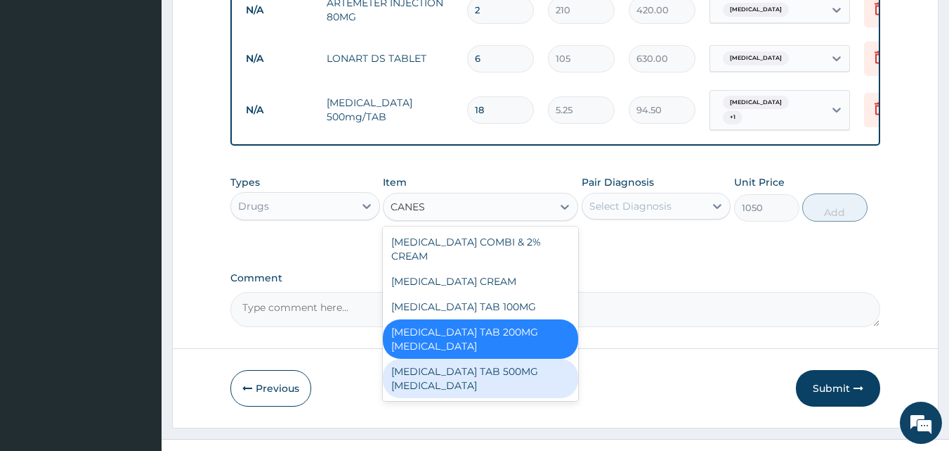
click at [508, 358] on div "CANESTEN TAB 500MG PESSARY" at bounding box center [480, 377] width 195 height 39
type input "1312.5"
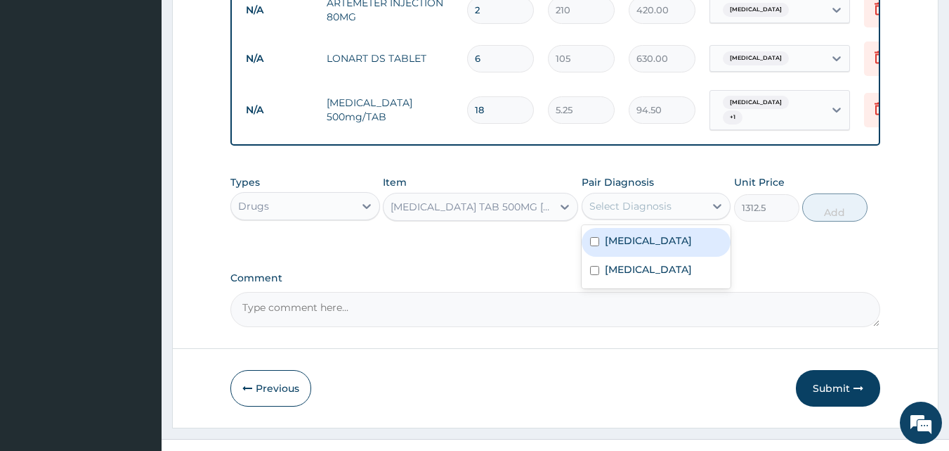
click at [621, 206] on div "Select Diagnosis" at bounding box center [631, 206] width 82 height 14
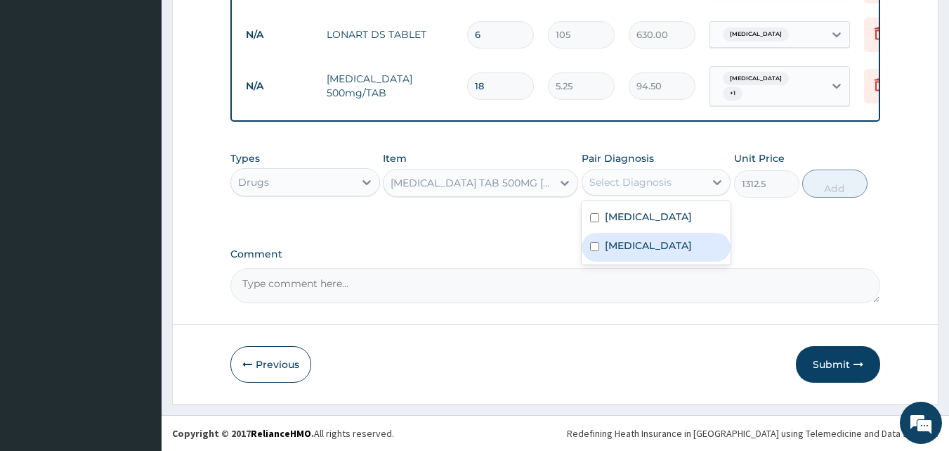
click at [649, 183] on div "Select Diagnosis" at bounding box center [631, 182] width 82 height 14
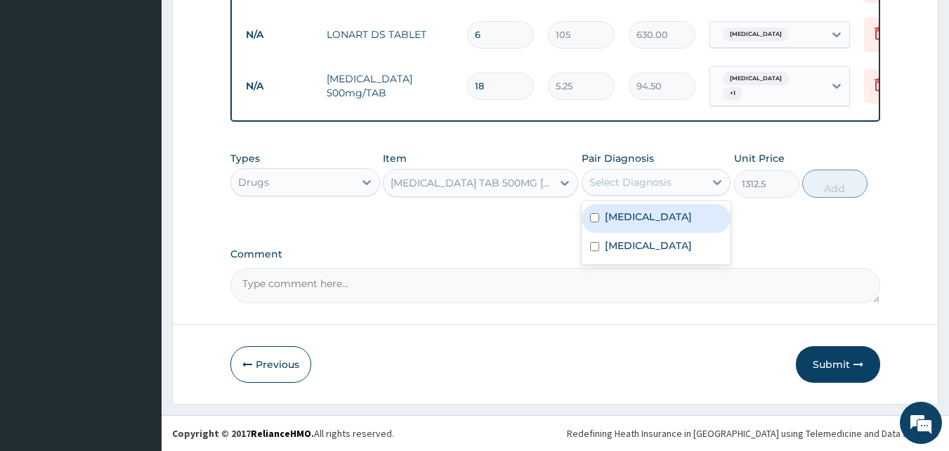
click at [646, 186] on div "Select Diagnosis" at bounding box center [631, 182] width 82 height 14
type input "4"
click at [636, 217] on label "Acute vaginitis" at bounding box center [648, 216] width 87 height 14
checkbox input "true"
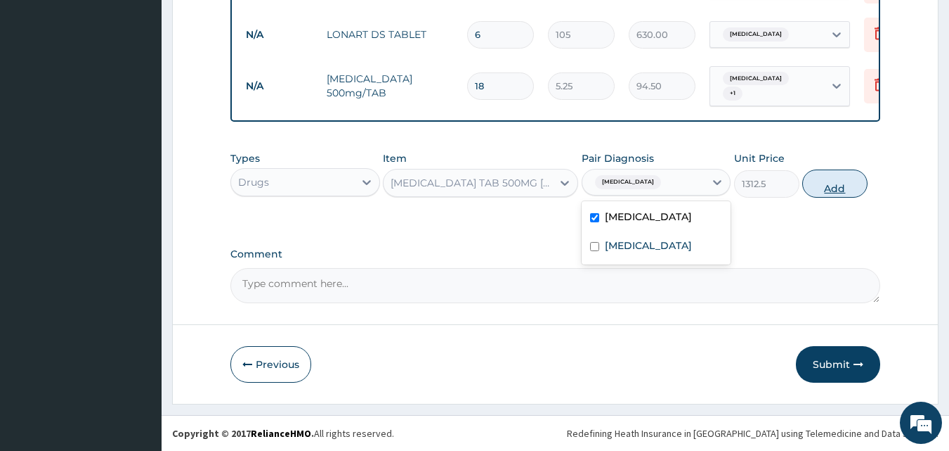
click at [830, 186] on button "Add" at bounding box center [835, 183] width 65 height 28
type input "0"
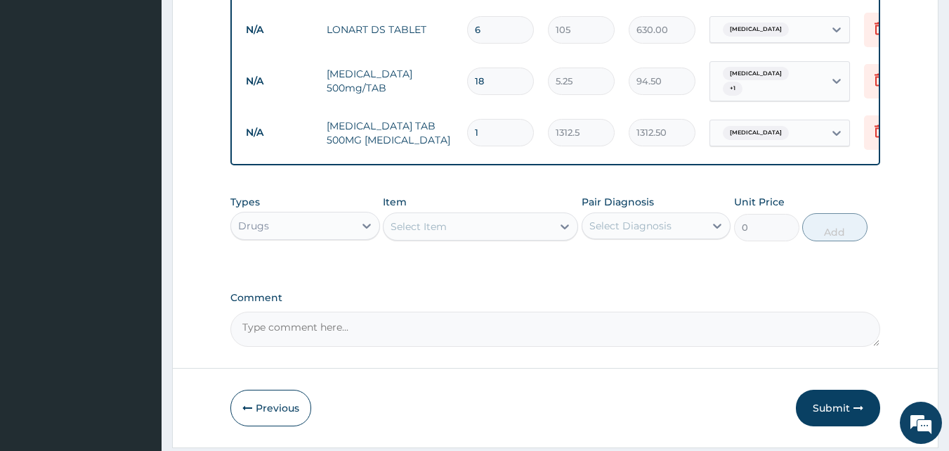
type input "0.00"
type input "4"
type input "5250.00"
type input "4"
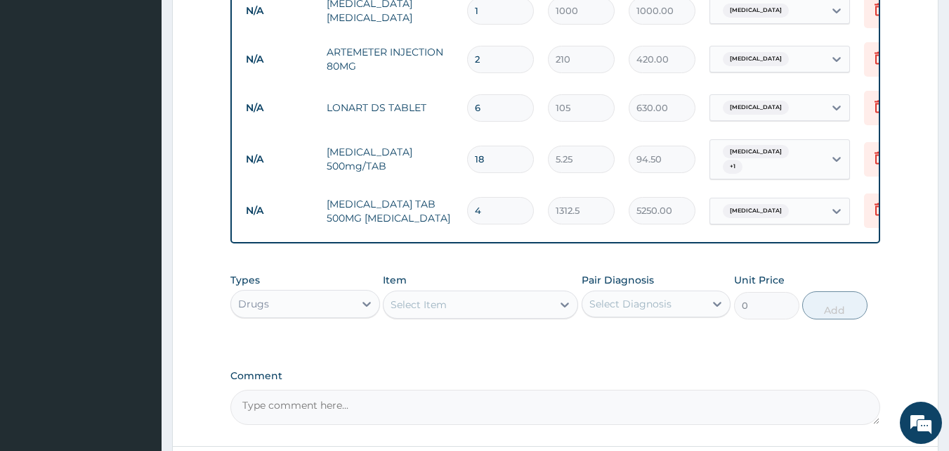
scroll to position [798, 0]
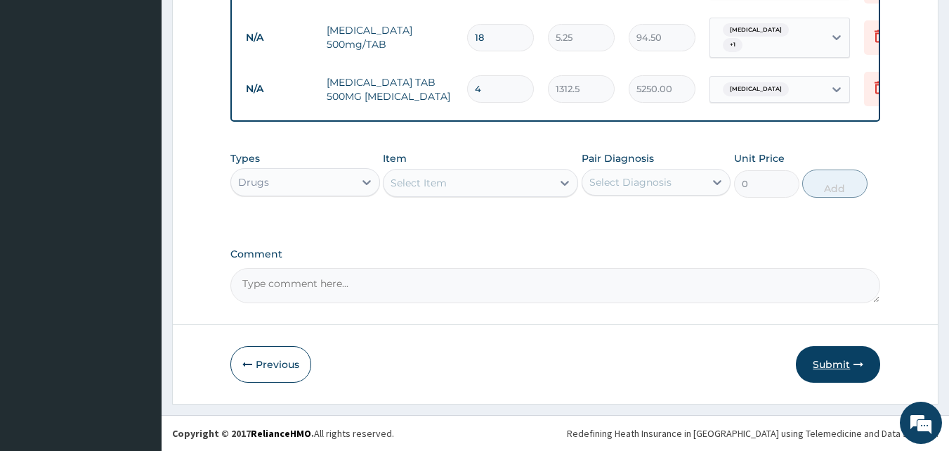
click at [841, 363] on button "Submit" at bounding box center [838, 364] width 84 height 37
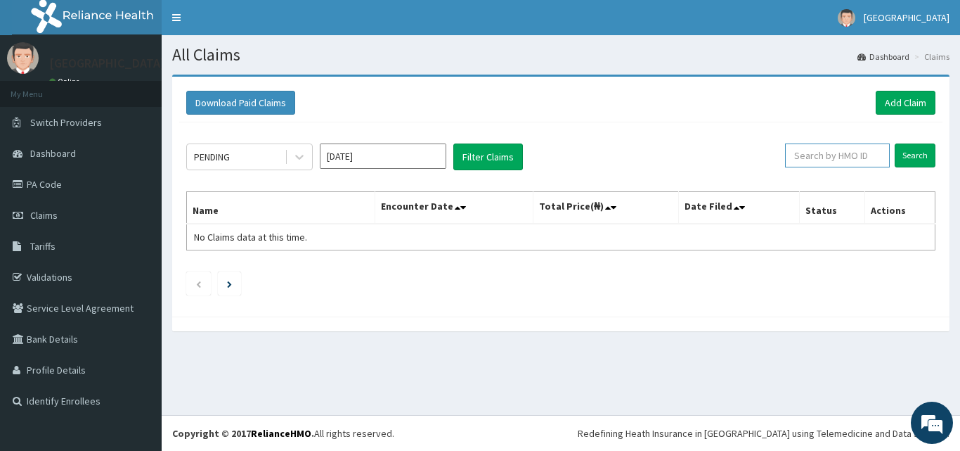
click at [839, 152] on input "text" at bounding box center [837, 155] width 105 height 24
paste input "- BCK/10001/E"
click at [789, 155] on input "- BCK/10001/E" at bounding box center [815, 155] width 94 height 24
click at [909, 148] on input "Search" at bounding box center [915, 155] width 41 height 24
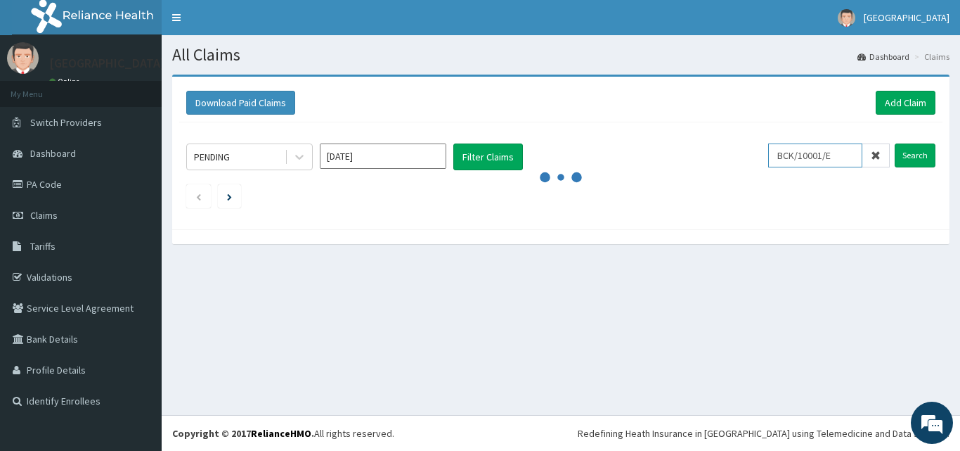
click at [844, 154] on input "BCK/10001/E" at bounding box center [815, 155] width 94 height 24
type input "BCK/10001/E"
click at [925, 155] on input "Search" at bounding box center [915, 155] width 41 height 24
click at [903, 102] on link "Add Claim" at bounding box center [906, 103] width 60 height 24
